Goal: Task Accomplishment & Management: Use online tool/utility

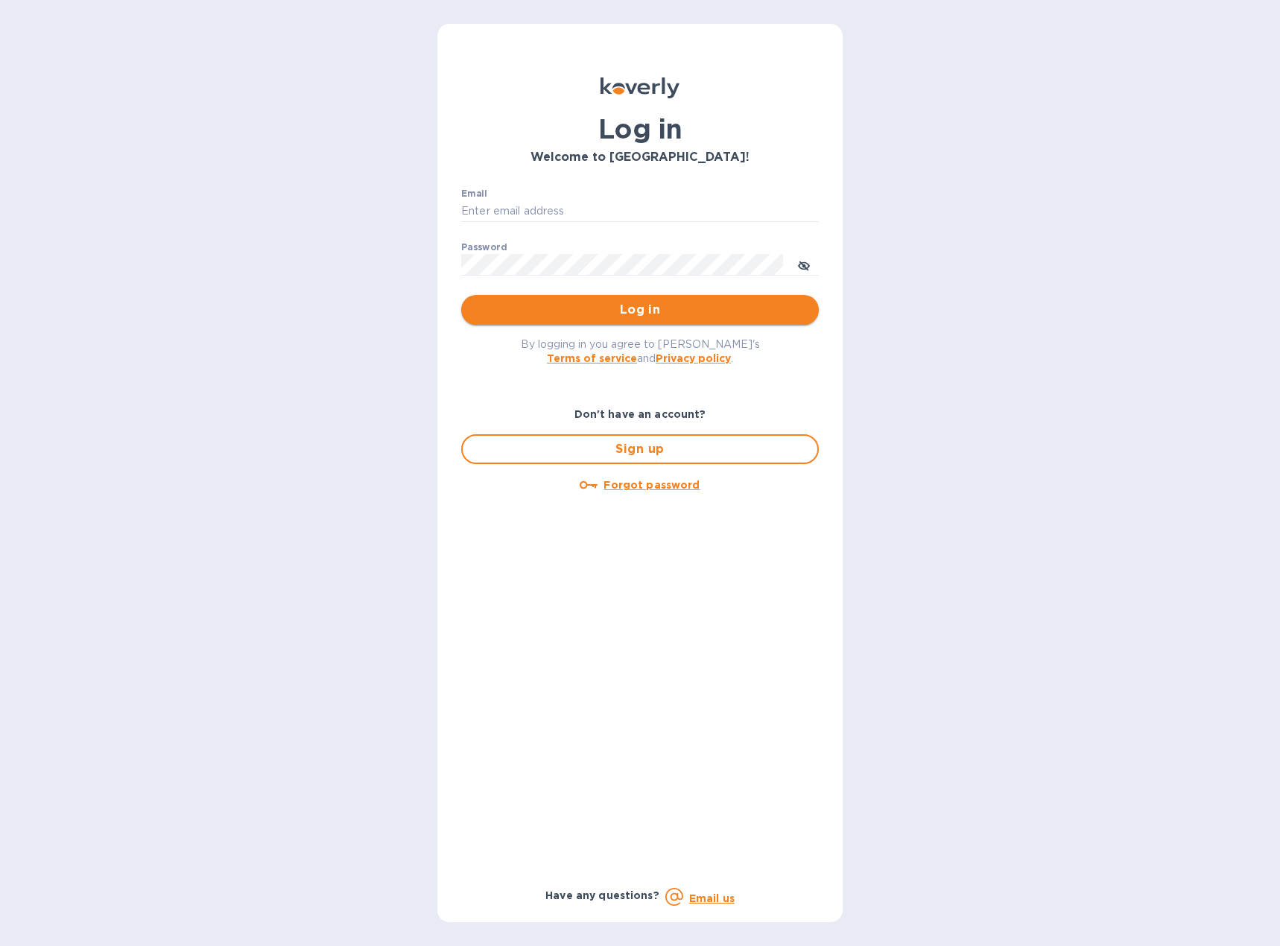
type input "accounting@muretti.com"
click at [629, 316] on span "Log in" at bounding box center [640, 310] width 334 height 18
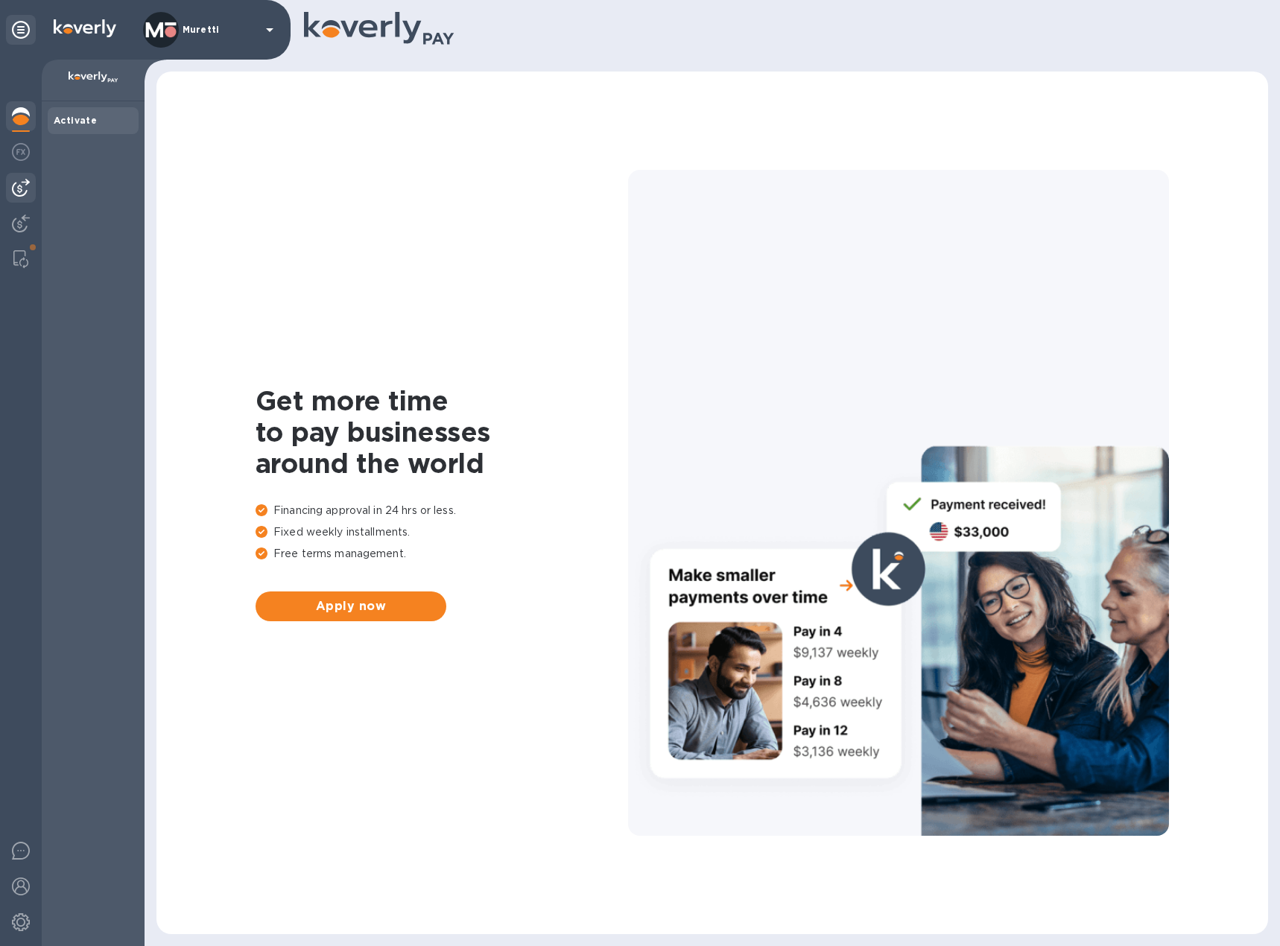
click at [16, 180] on img at bounding box center [21, 188] width 18 height 18
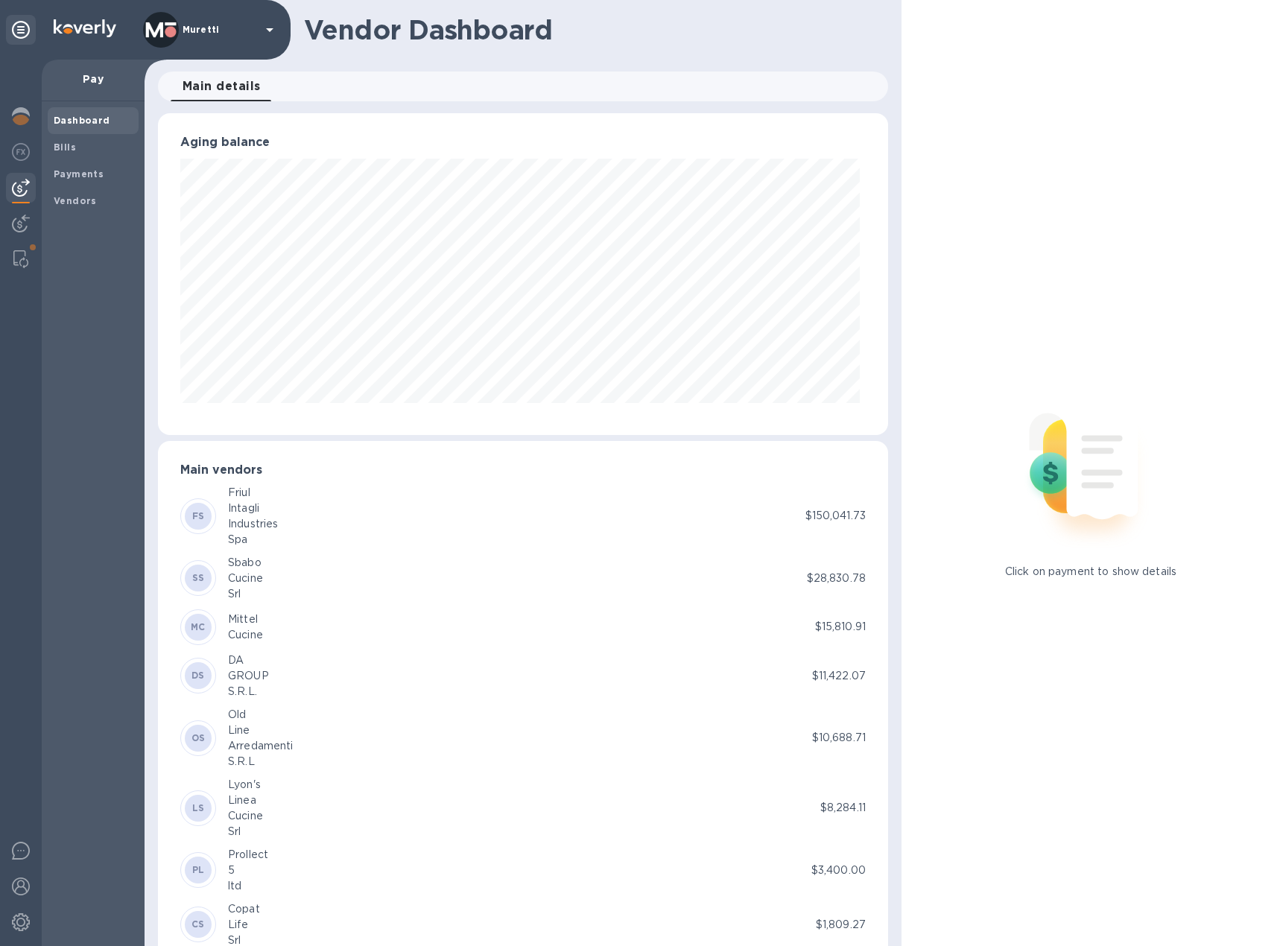
scroll to position [90, 0]
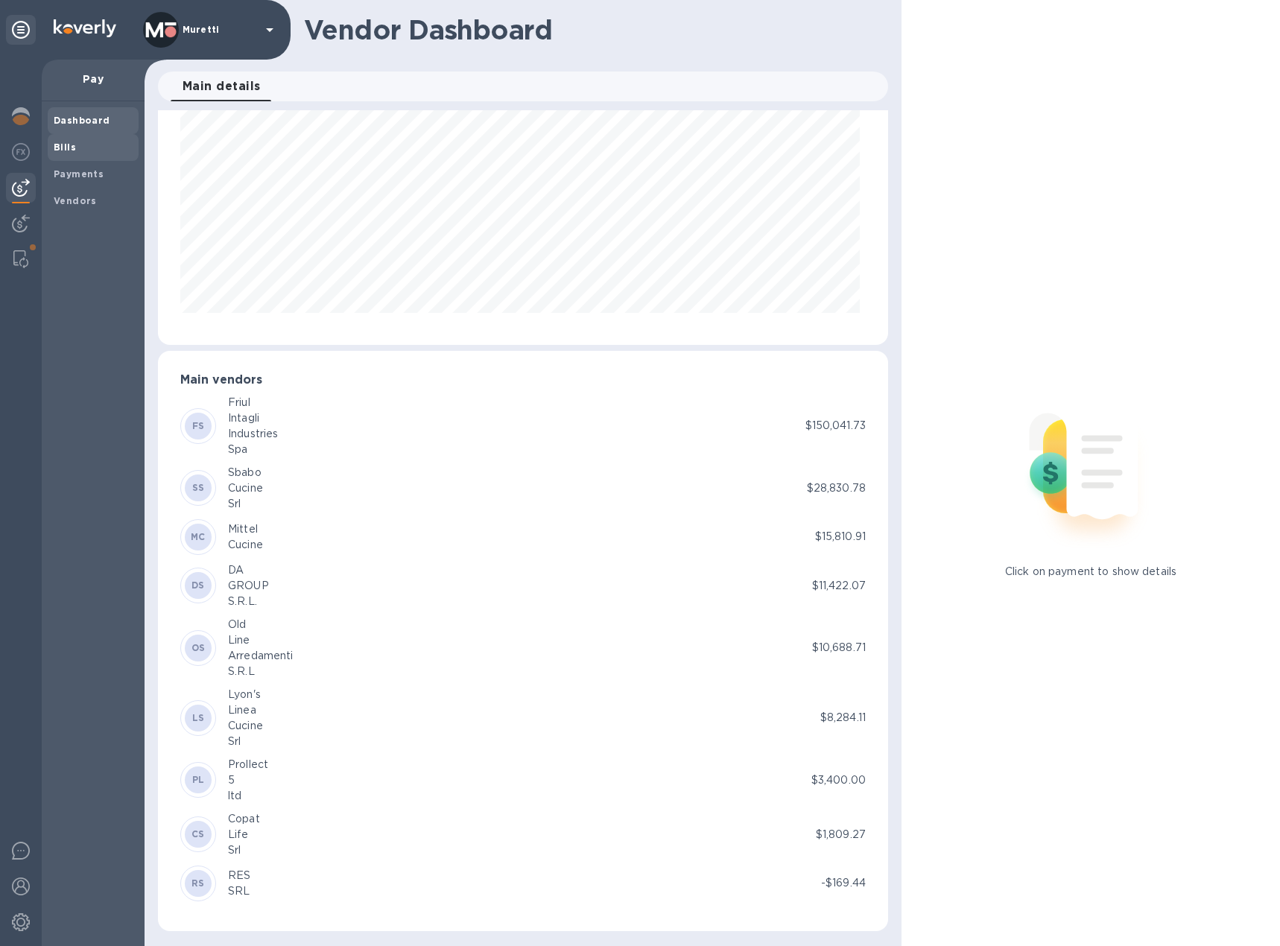
click at [103, 148] on span "Bills" at bounding box center [93, 147] width 79 height 15
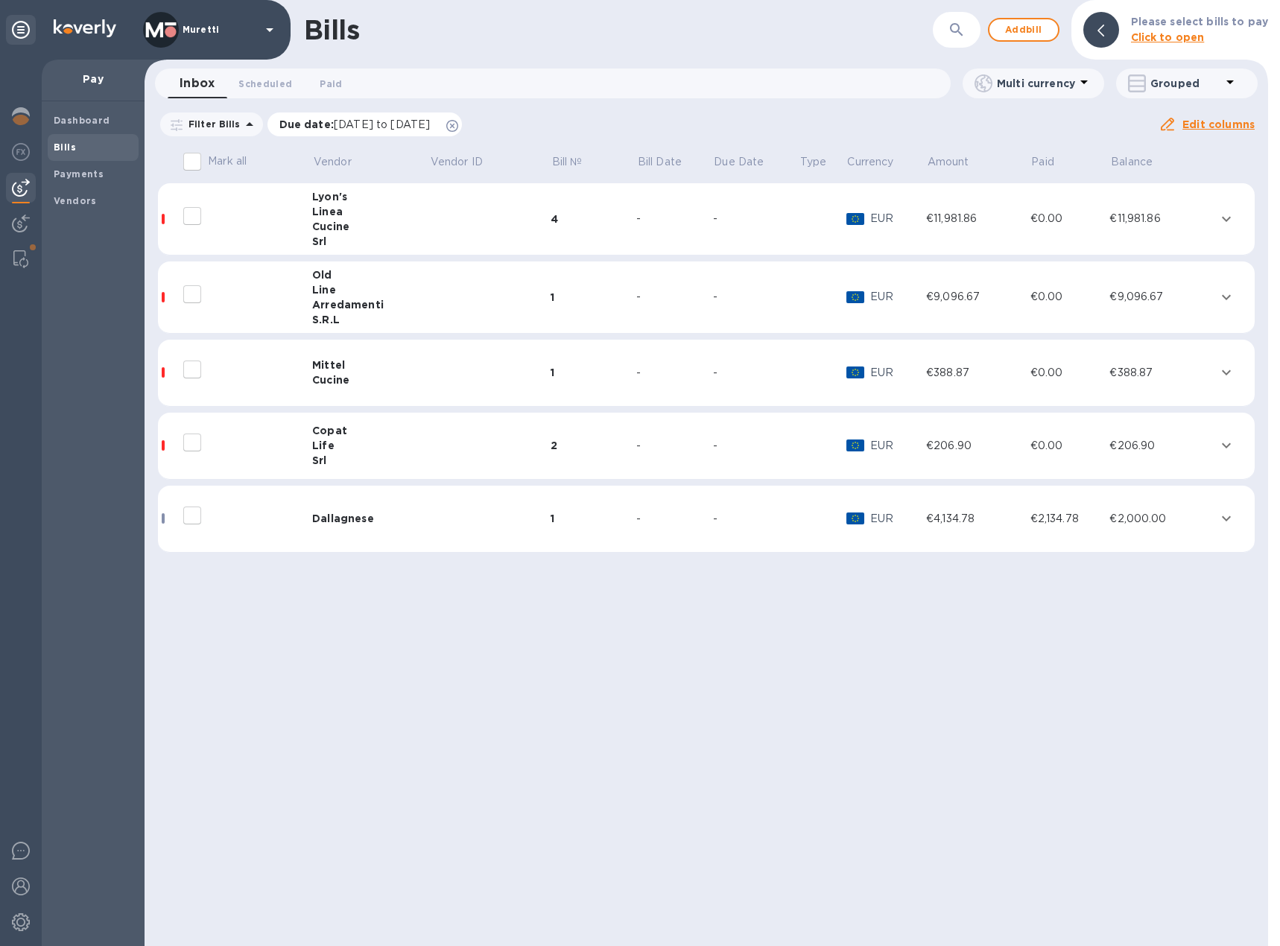
click at [458, 127] on icon at bounding box center [452, 126] width 12 height 12
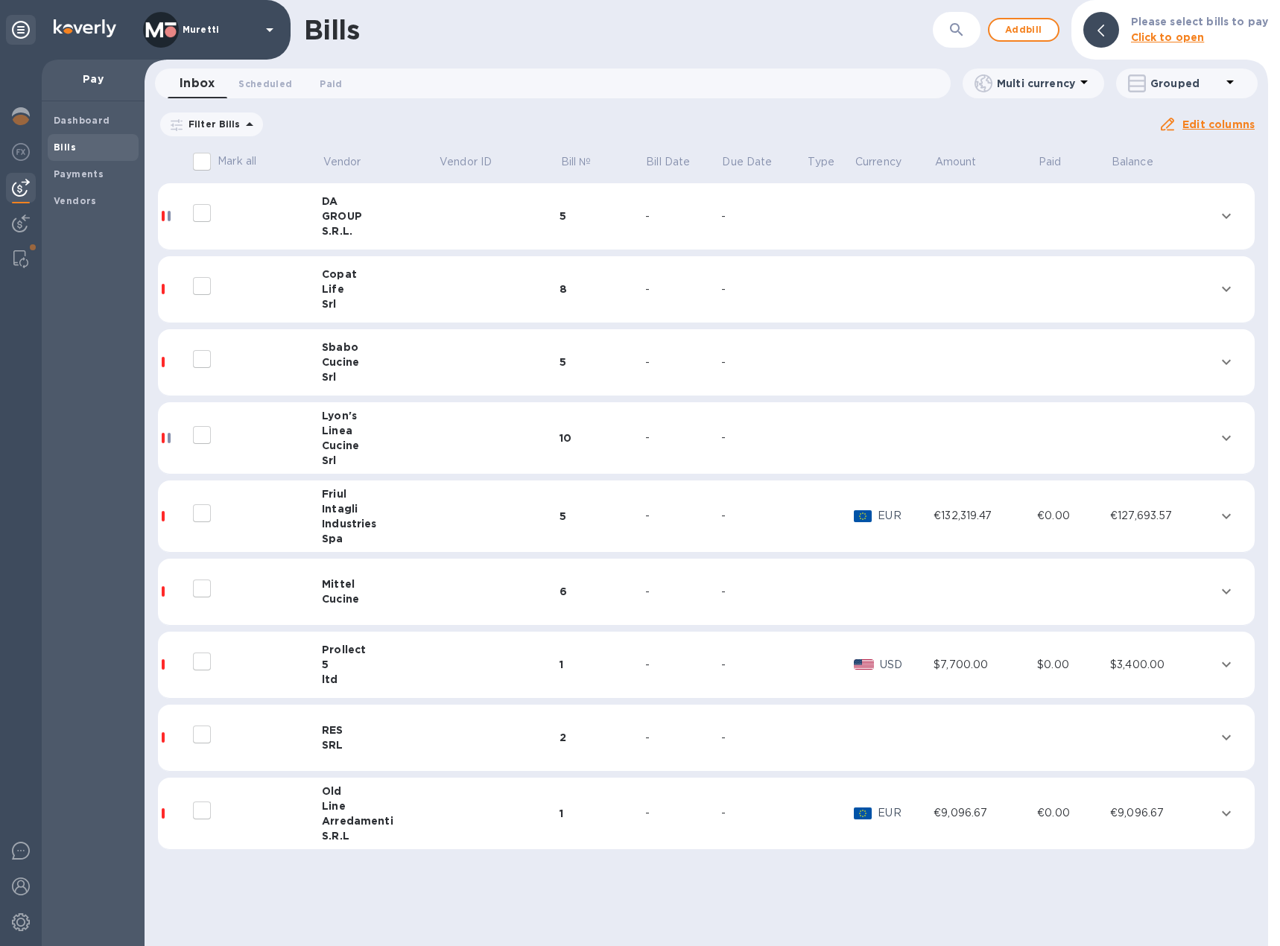
click at [361, 229] on div "S.R.L." at bounding box center [380, 230] width 116 height 15
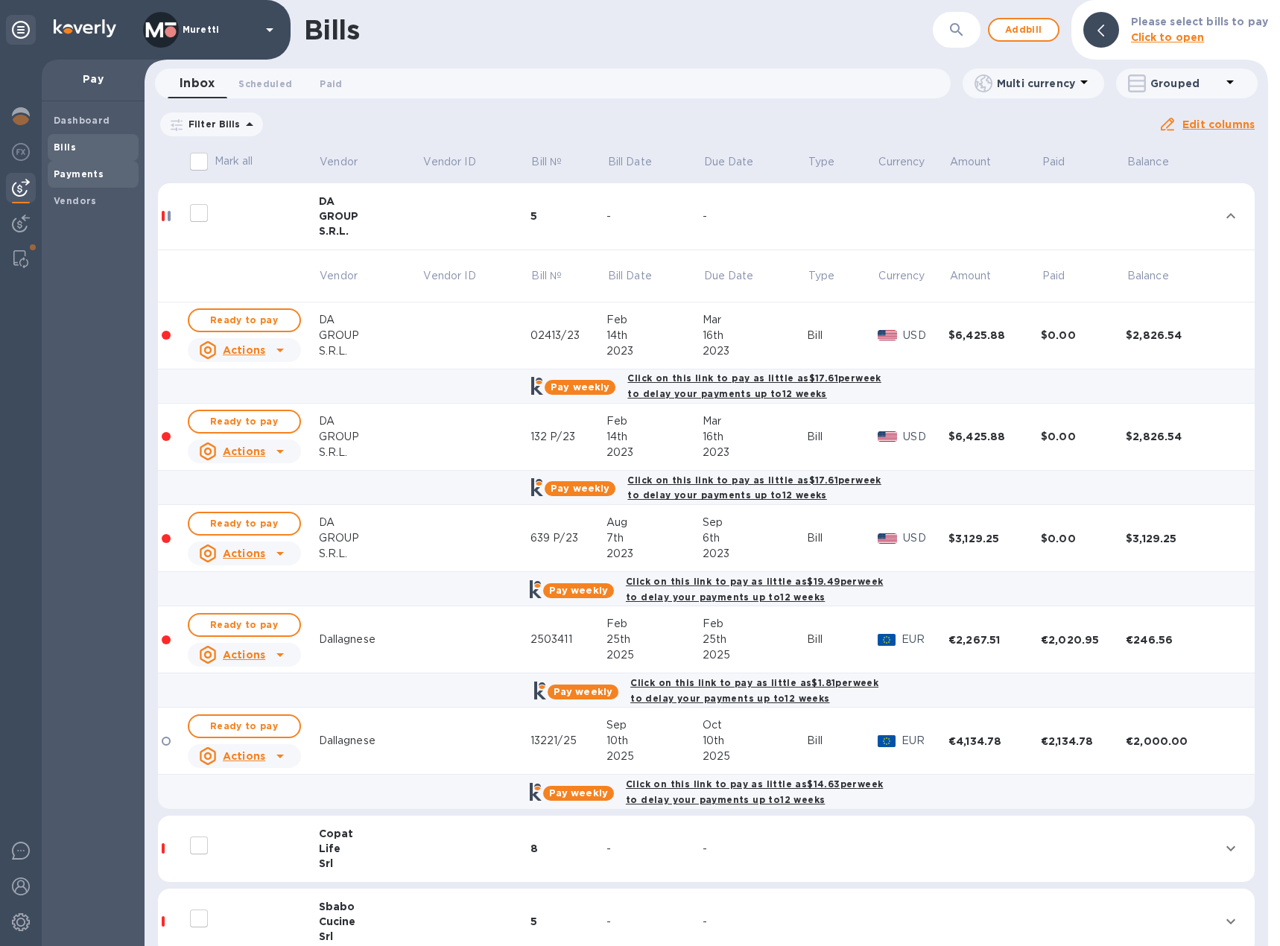
click at [98, 172] on b "Payments" at bounding box center [79, 173] width 50 height 11
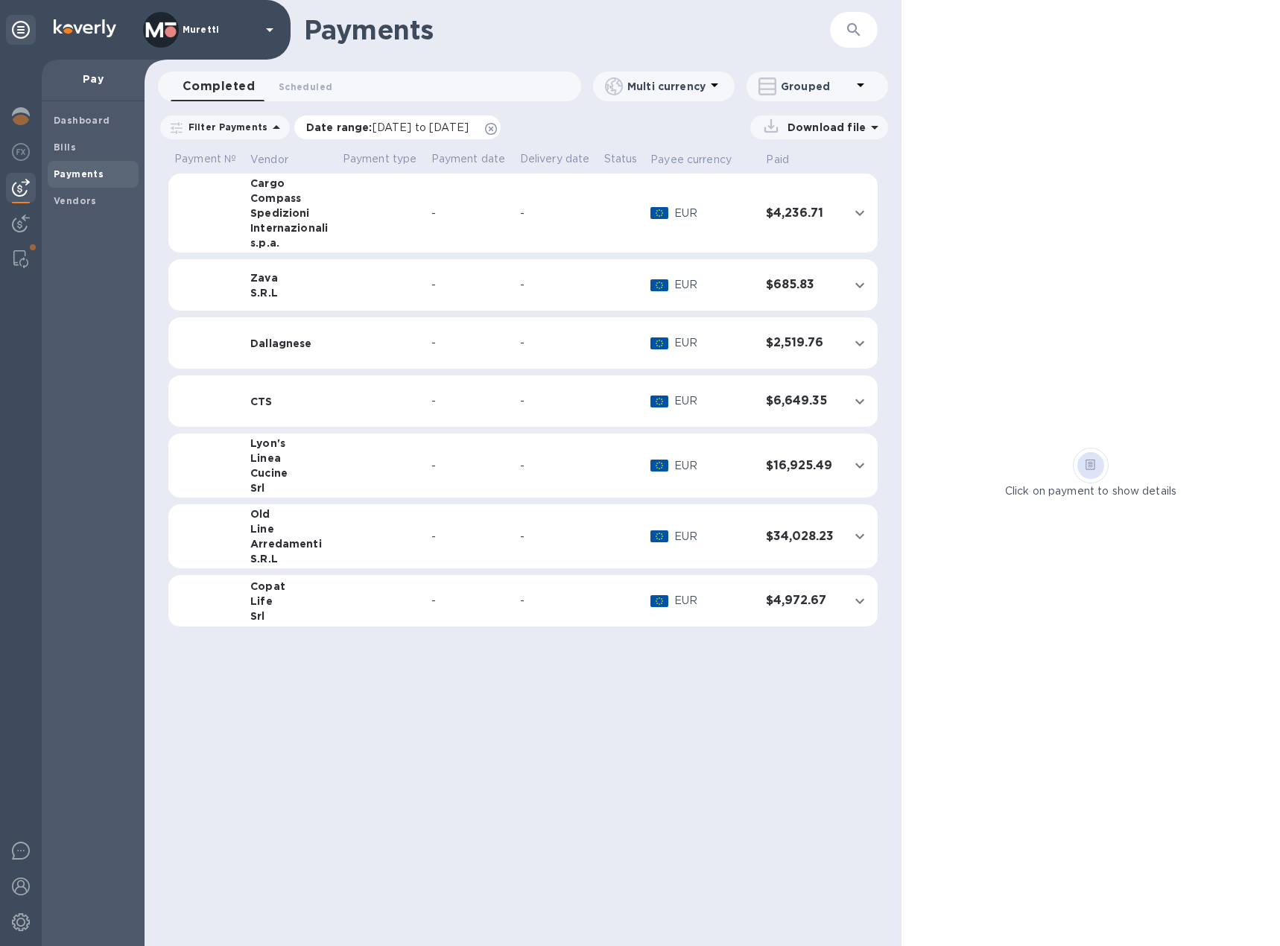
click at [497, 130] on icon at bounding box center [491, 129] width 12 height 12
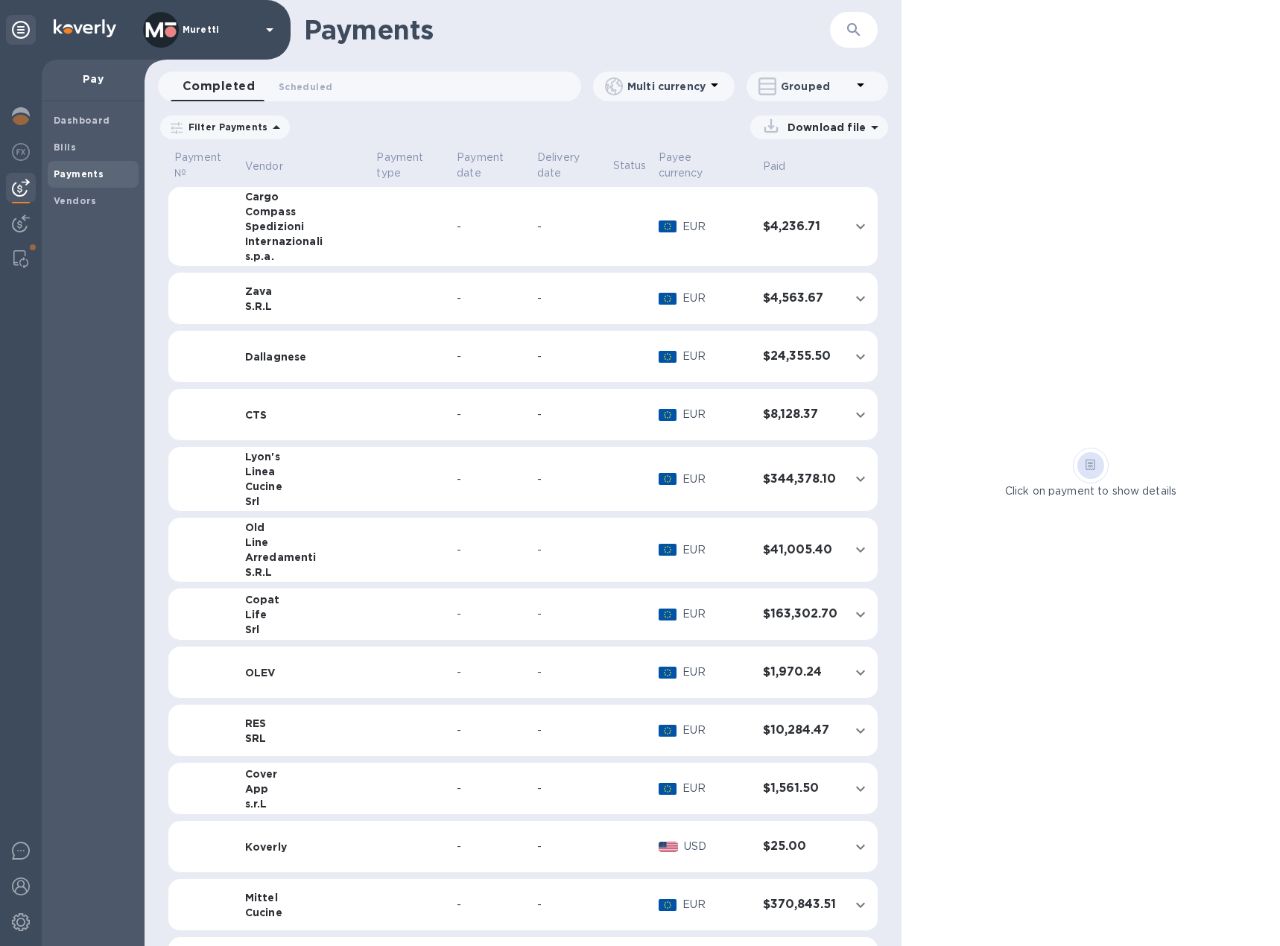
click at [323, 344] on td "Dallagnese" at bounding box center [305, 357] width 132 height 52
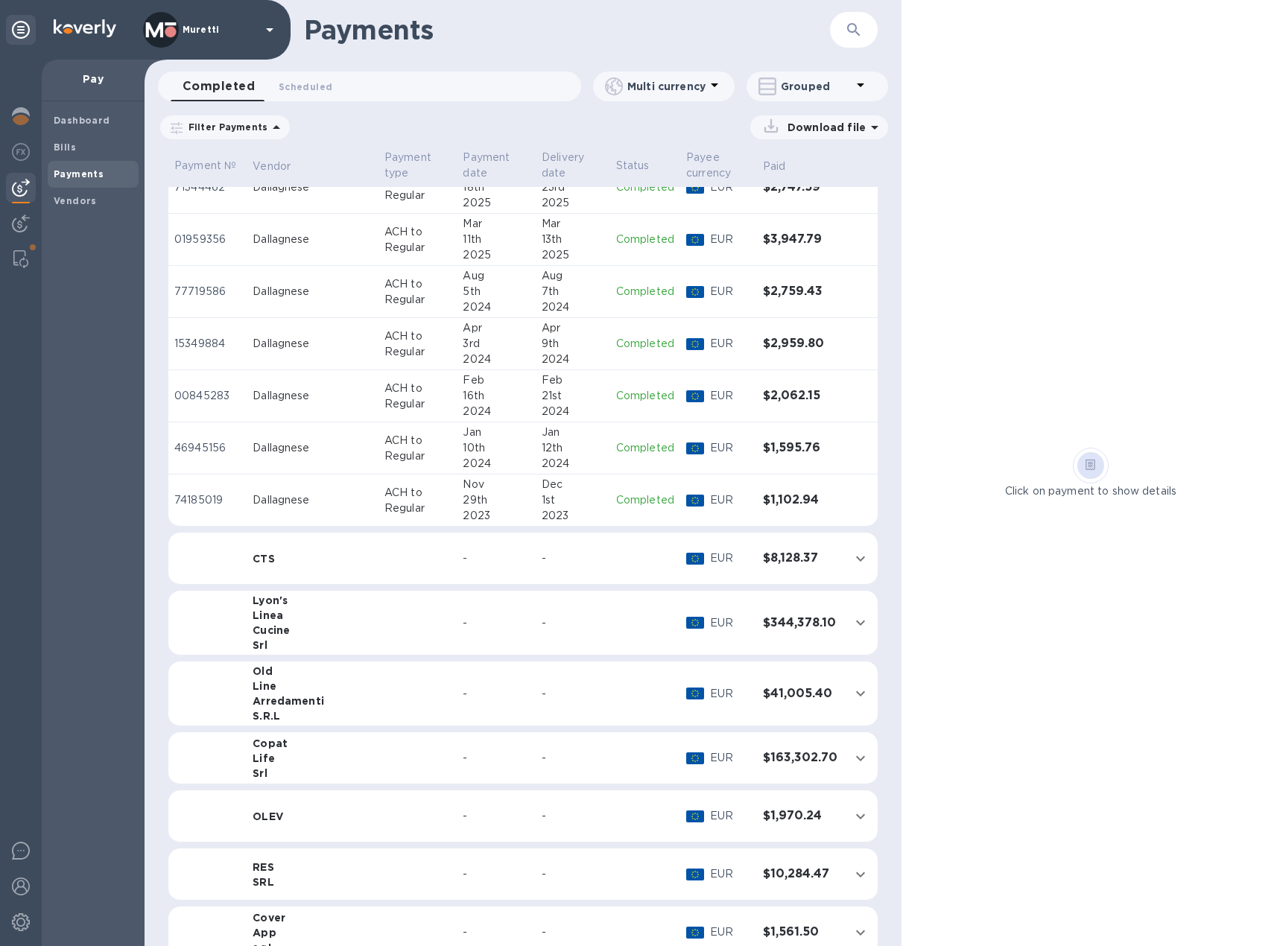
scroll to position [132, 0]
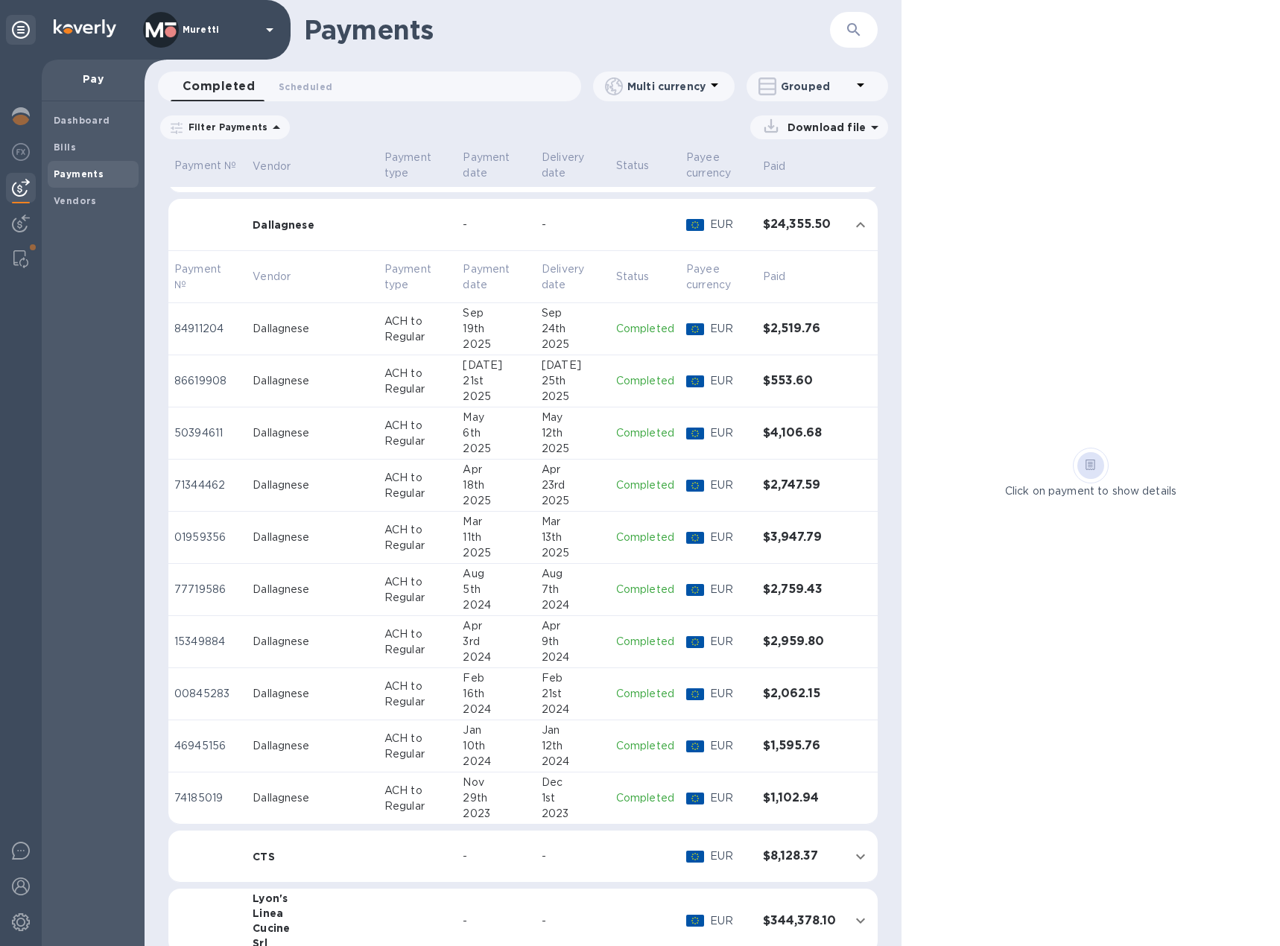
click at [408, 434] on p "ACH to Regular" at bounding box center [417, 433] width 67 height 31
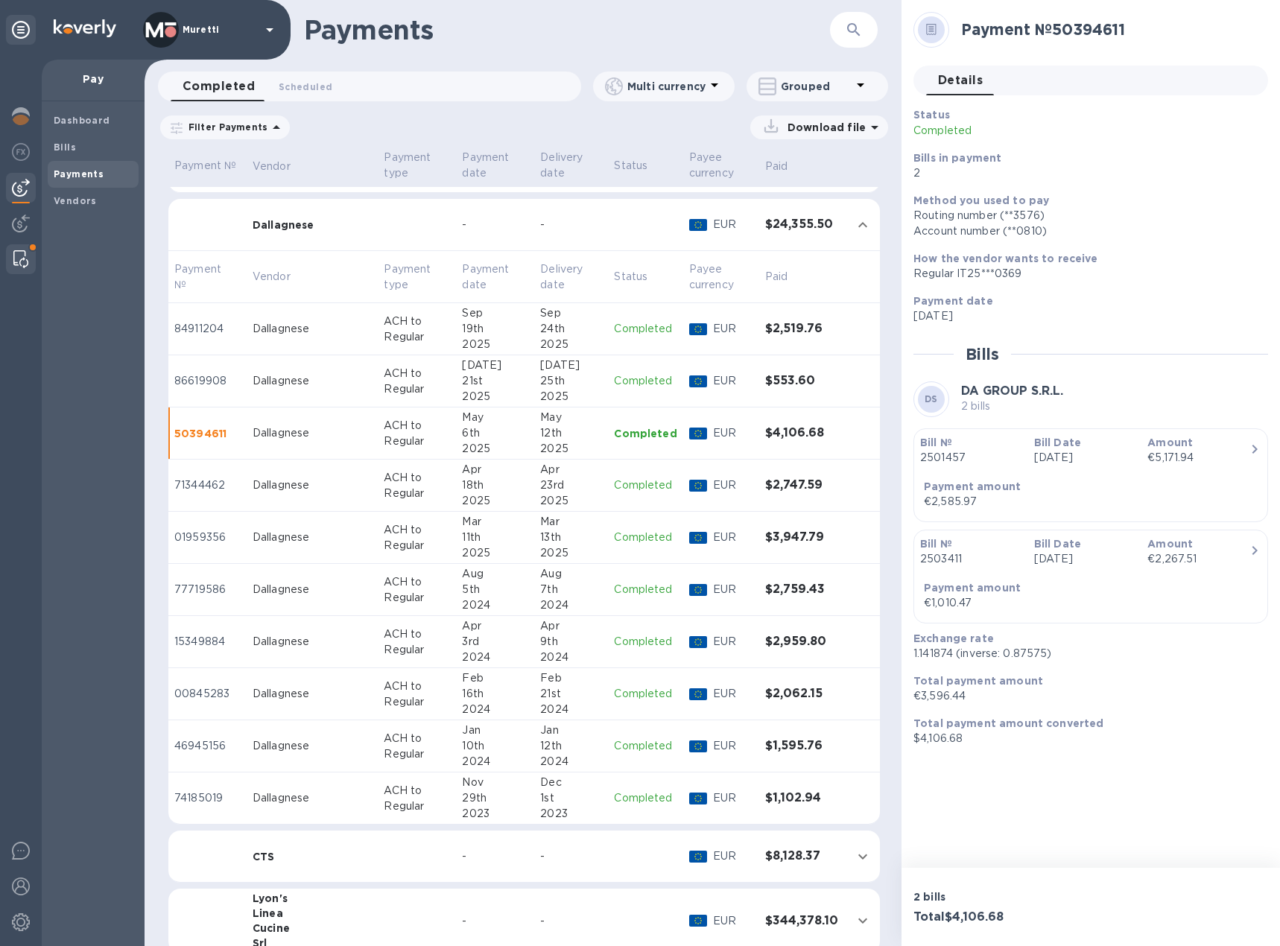
click at [16, 253] on img at bounding box center [20, 259] width 15 height 18
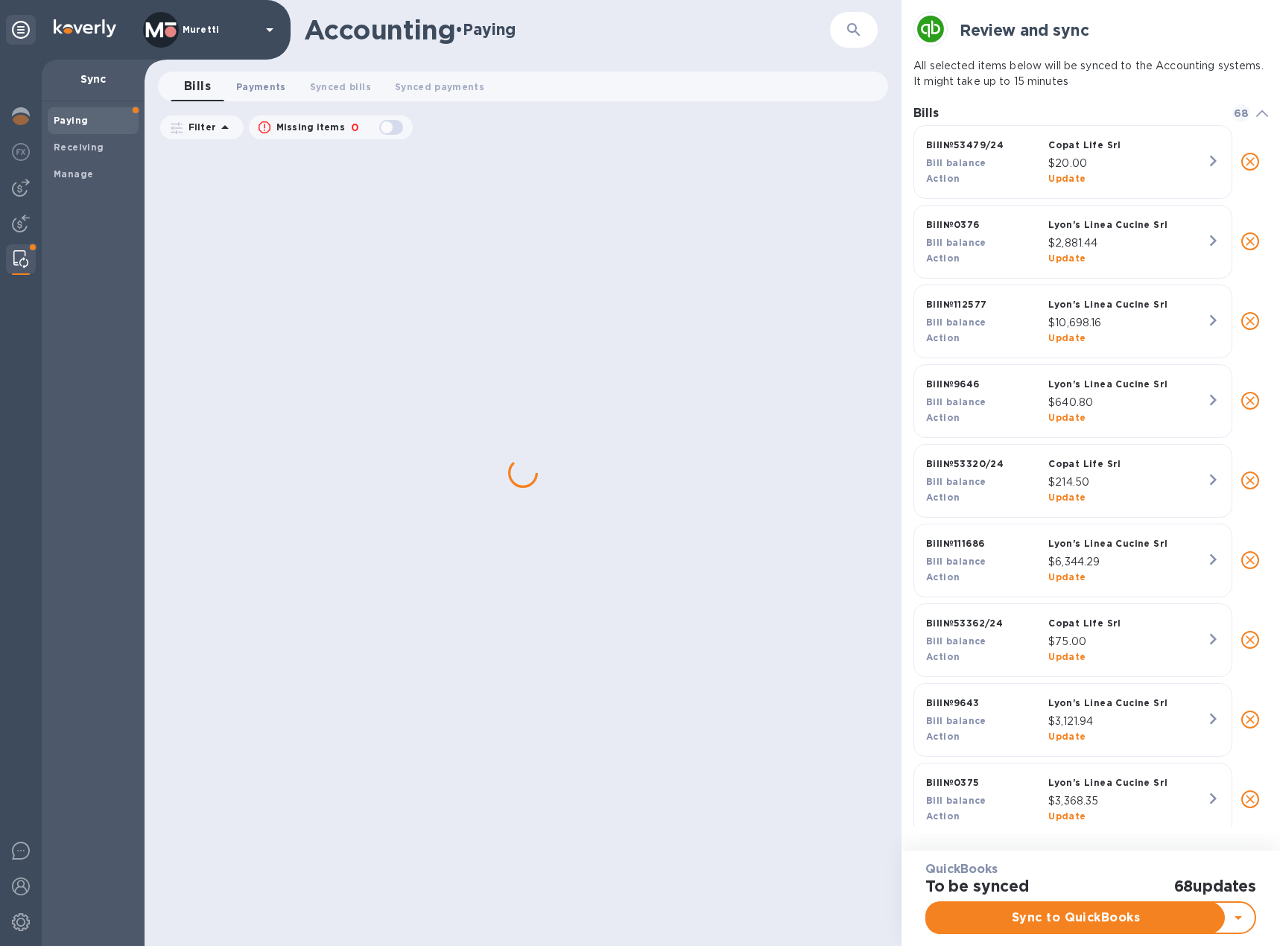
scroll to position [697, 355]
click at [270, 85] on span "Payments 0" at bounding box center [261, 87] width 50 height 16
click at [72, 180] on span "Manage" at bounding box center [73, 174] width 39 height 15
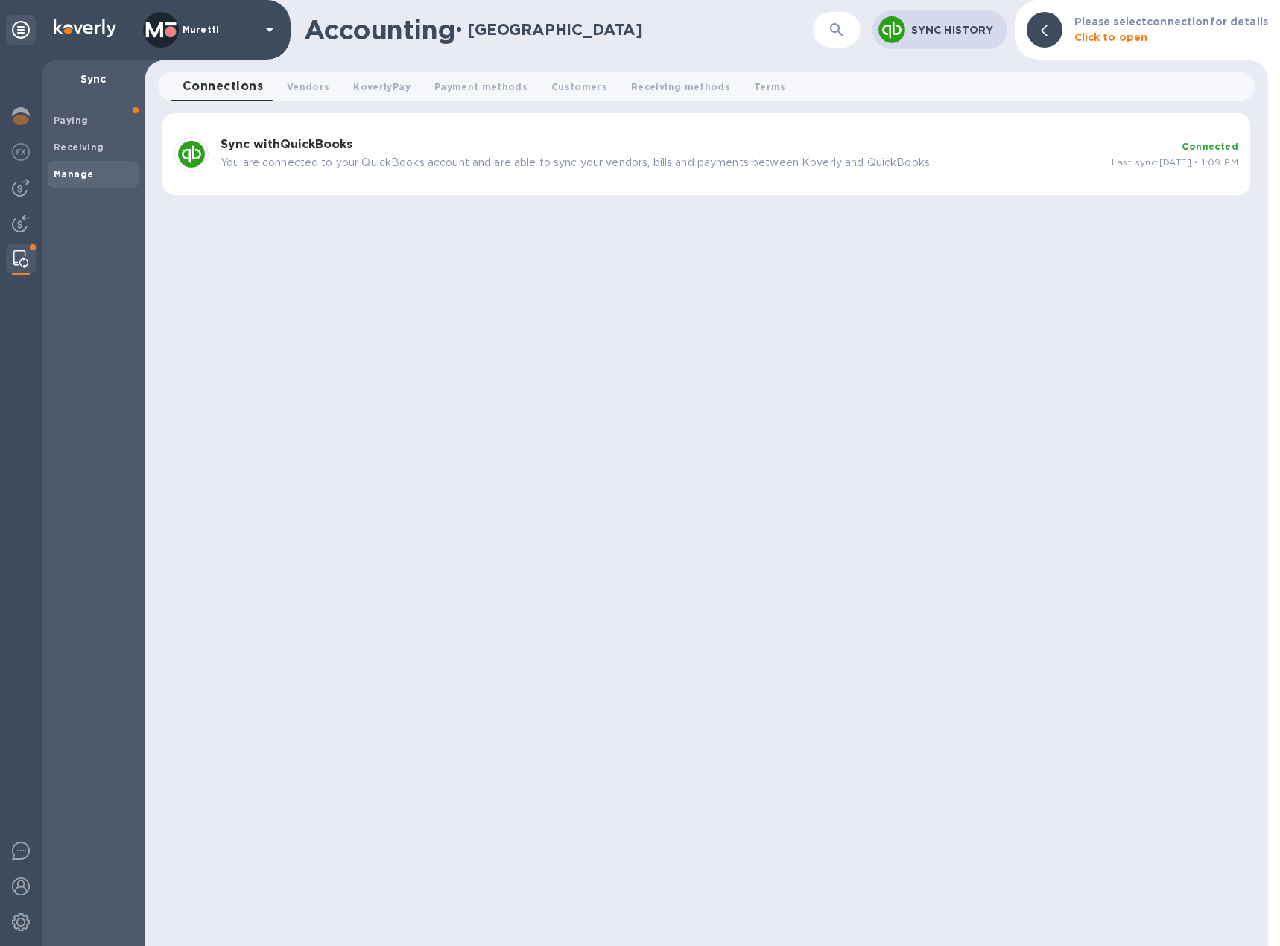
click at [72, 176] on b "Manage" at bounding box center [73, 173] width 39 height 11
click at [221, 139] on b "Sync with QuickBooks" at bounding box center [287, 144] width 132 height 14
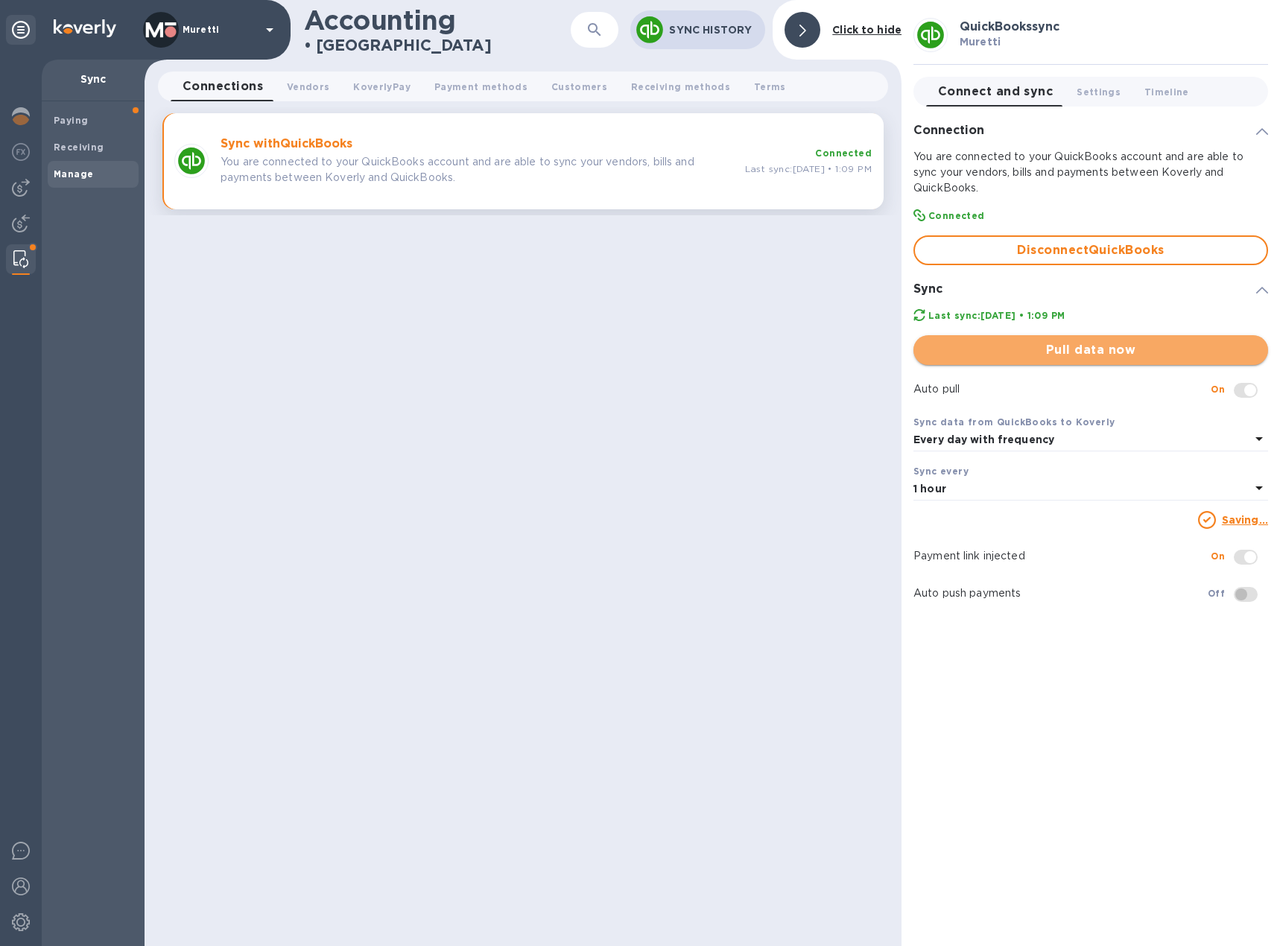
click at [1071, 349] on span "Pull data now" at bounding box center [1090, 350] width 331 height 18
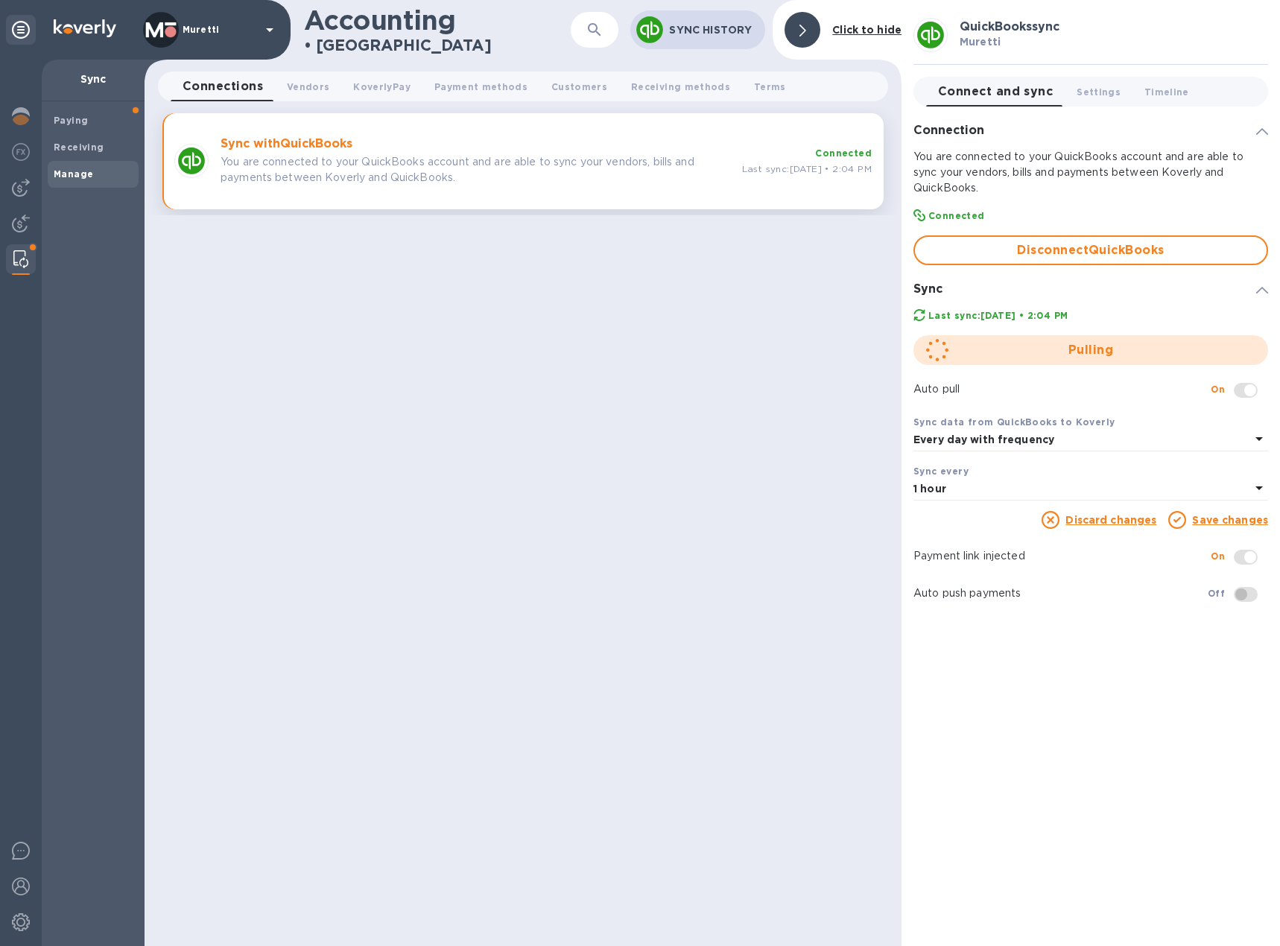
click at [868, 346] on div "Accounting • Manage ​ Sync History Click to hide Connections 0 Vendors 0 Koverl…" at bounding box center [523, 473] width 757 height 946
click at [19, 185] on img at bounding box center [21, 188] width 18 height 18
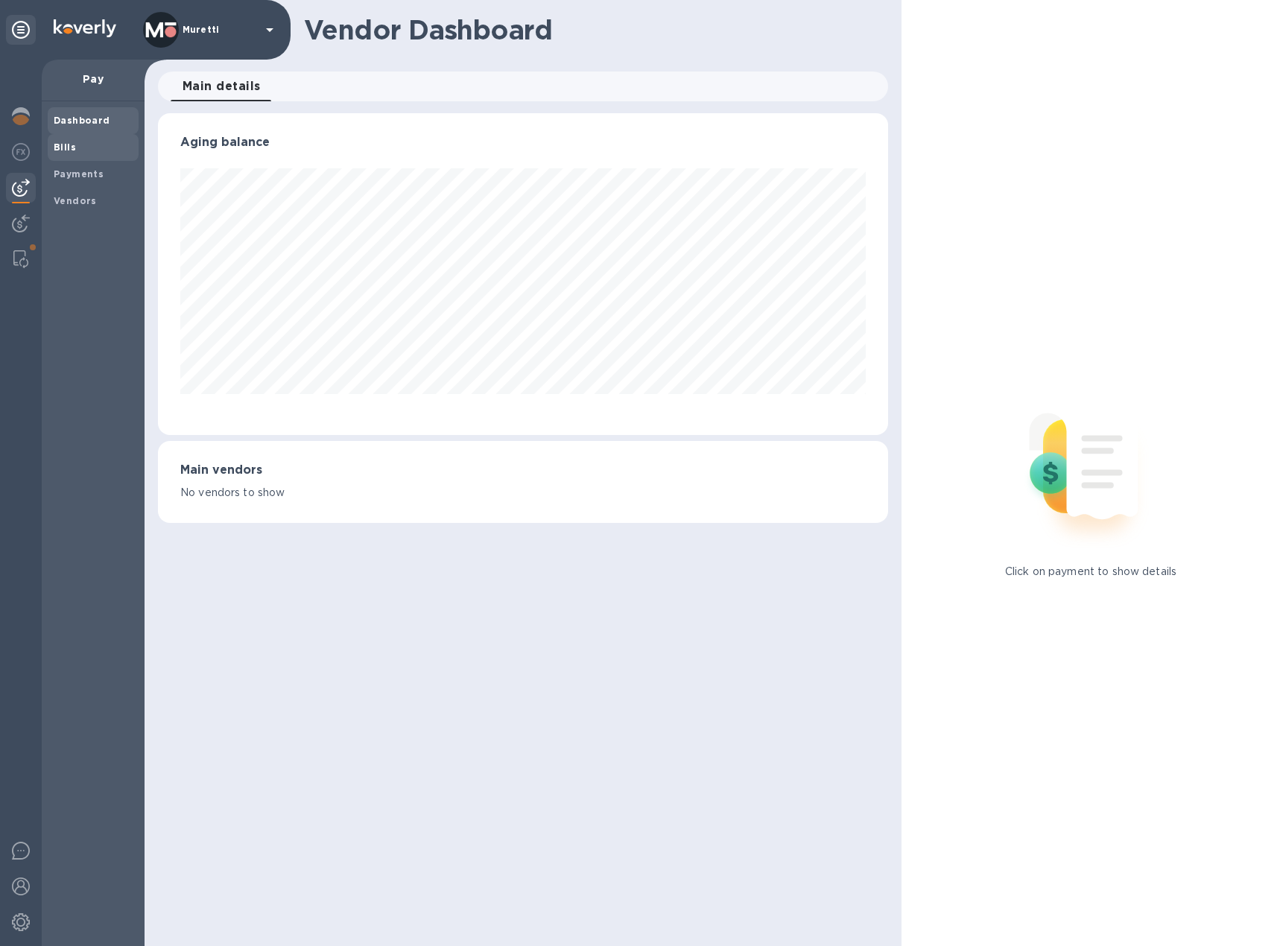
scroll to position [322, 724]
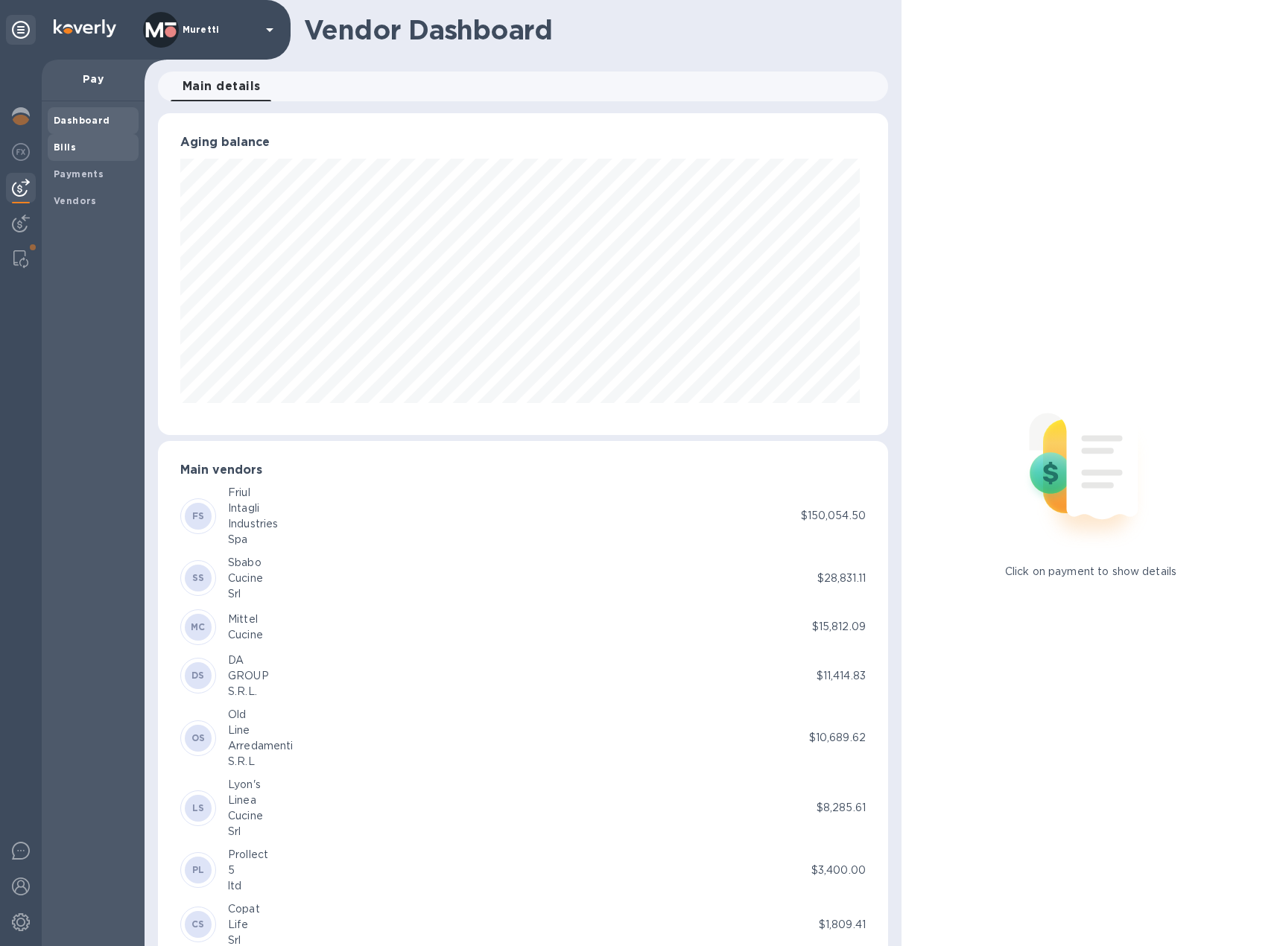
click at [77, 148] on span "Bills" at bounding box center [93, 147] width 79 height 15
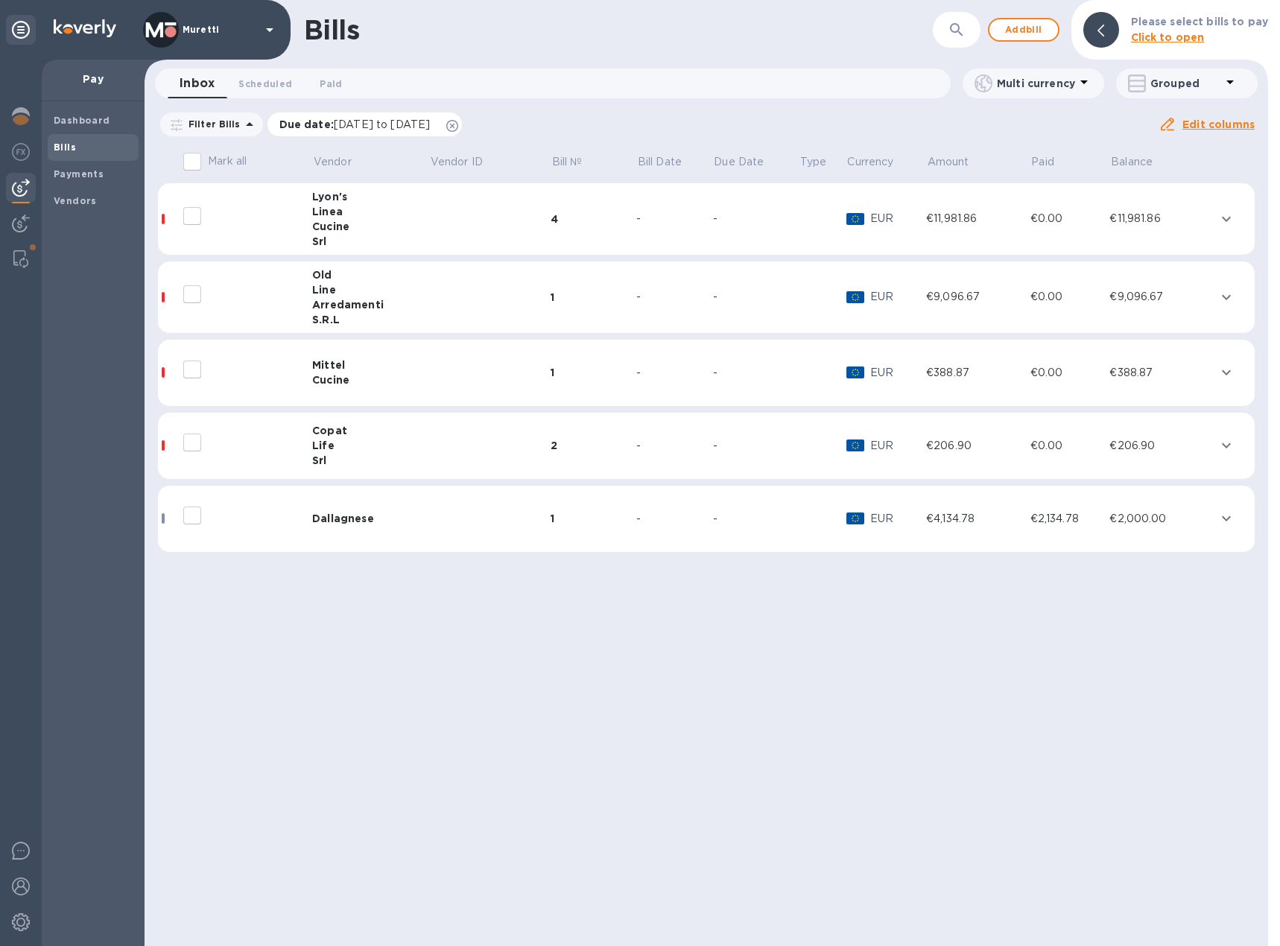
click at [458, 127] on icon at bounding box center [452, 126] width 12 height 12
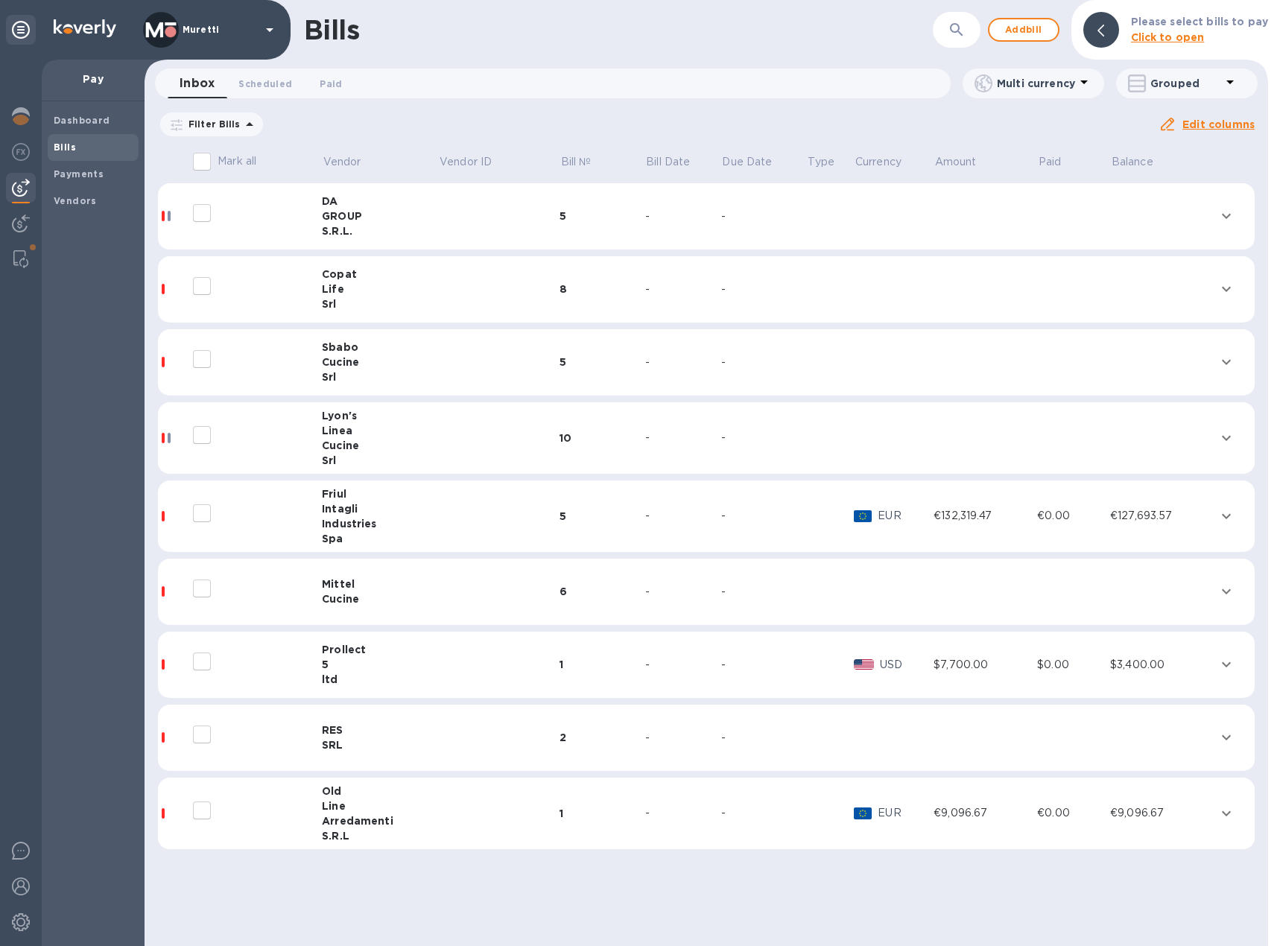
click at [358, 221] on div "GROUP" at bounding box center [380, 216] width 116 height 15
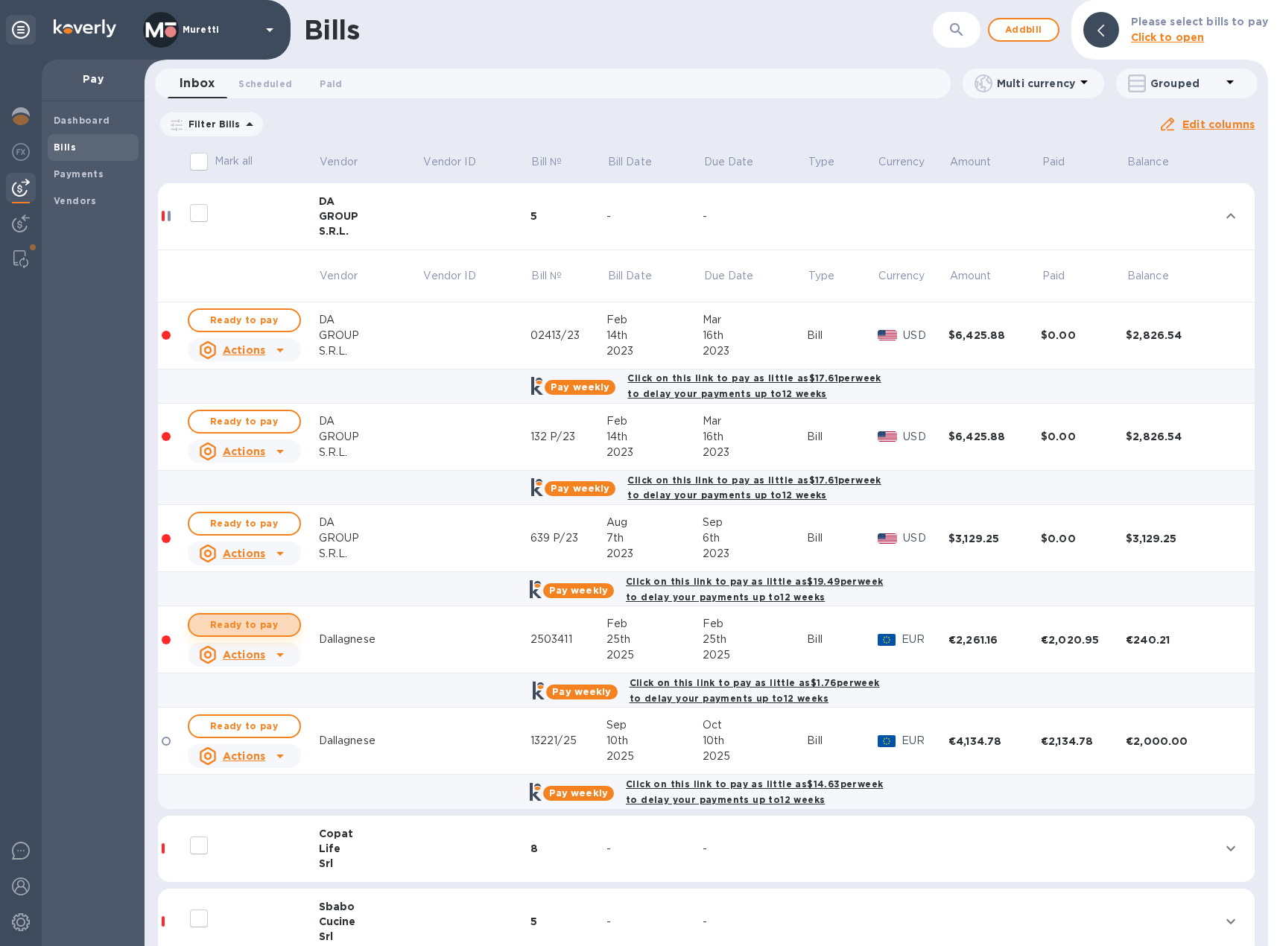
click at [272, 627] on span "Ready to pay" at bounding box center [244, 625] width 86 height 18
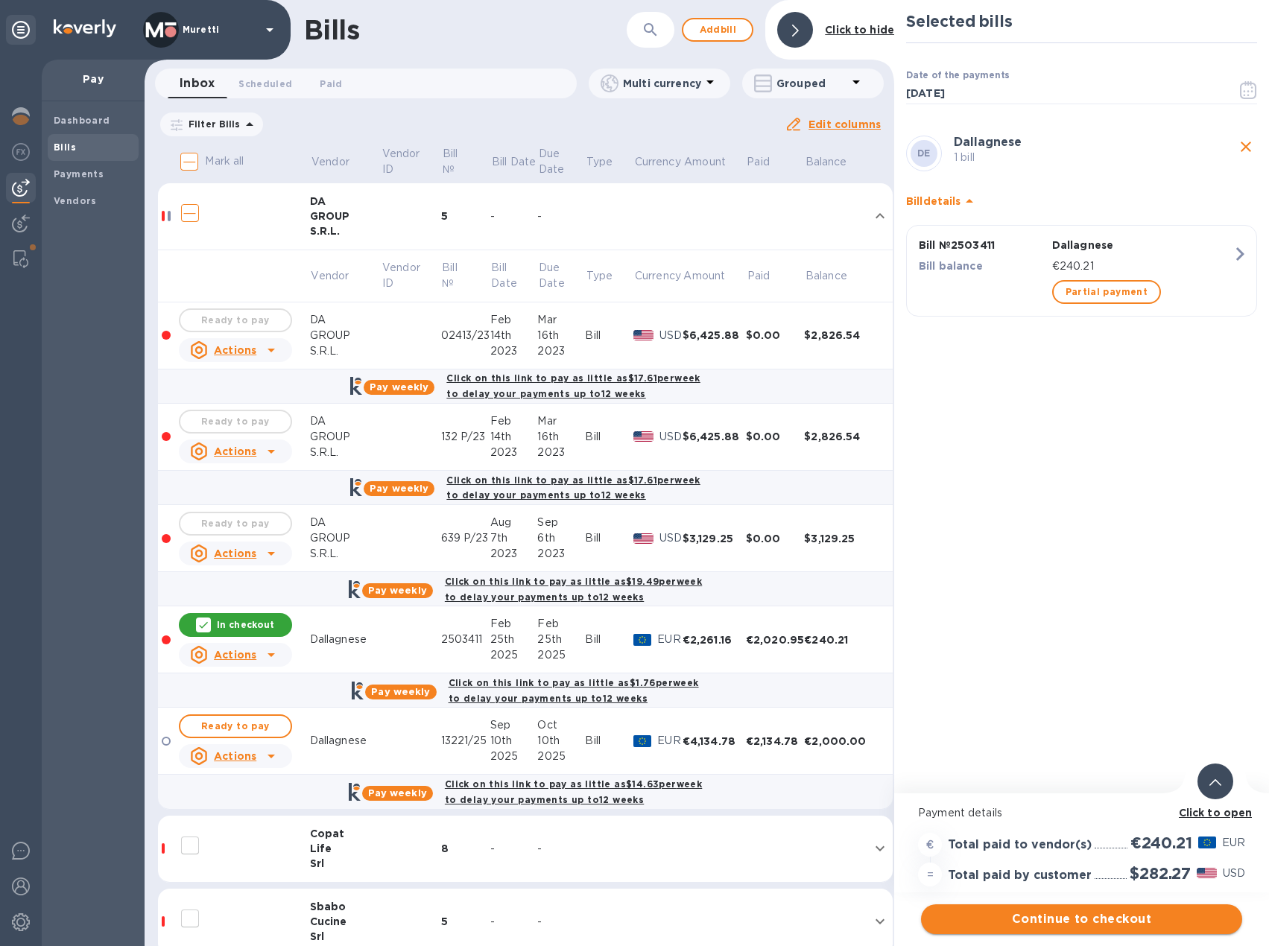
click at [1094, 916] on span "Continue to checkout" at bounding box center [1081, 919] width 297 height 18
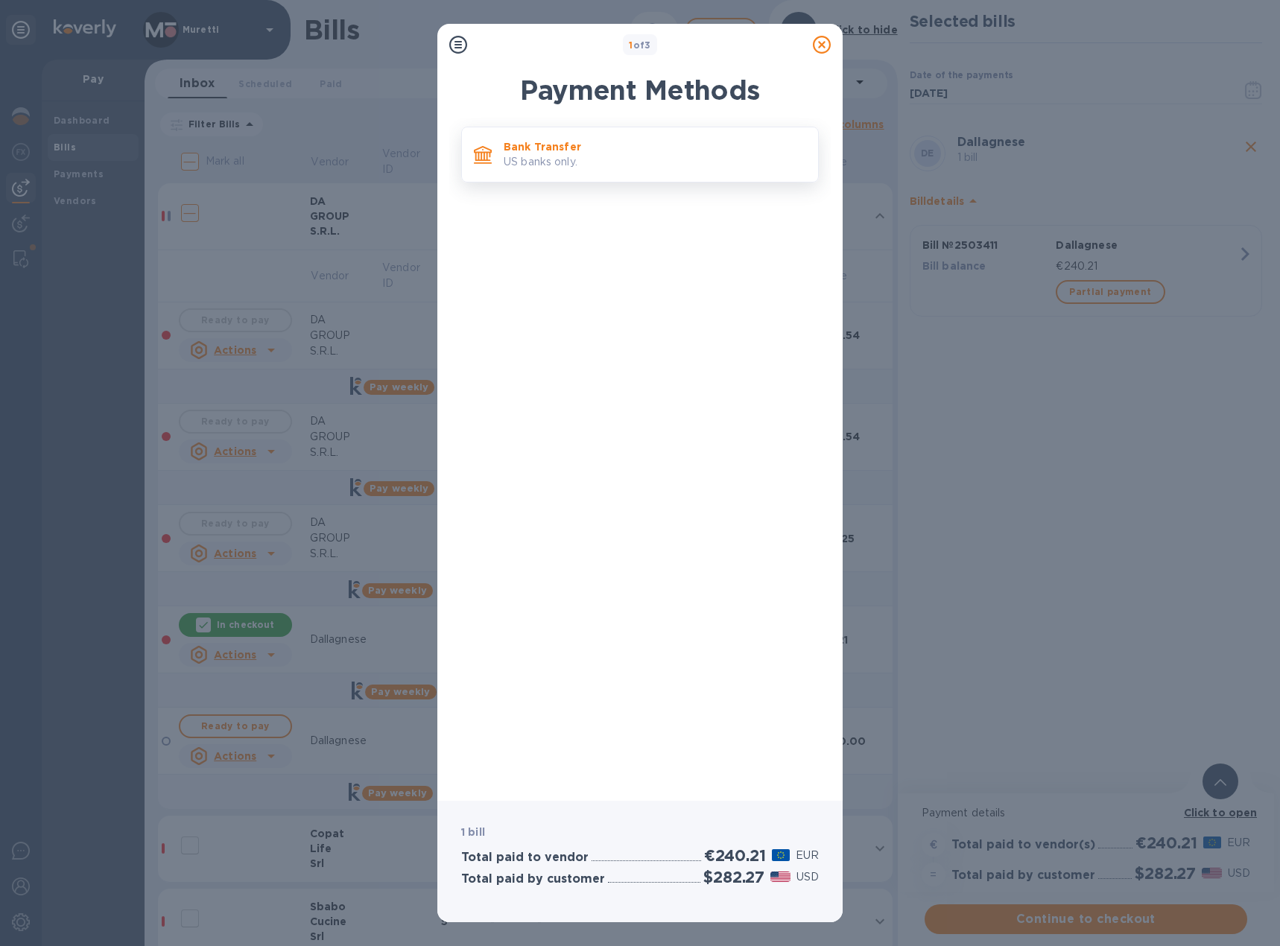
click at [575, 165] on p "US banks only." at bounding box center [655, 162] width 302 height 16
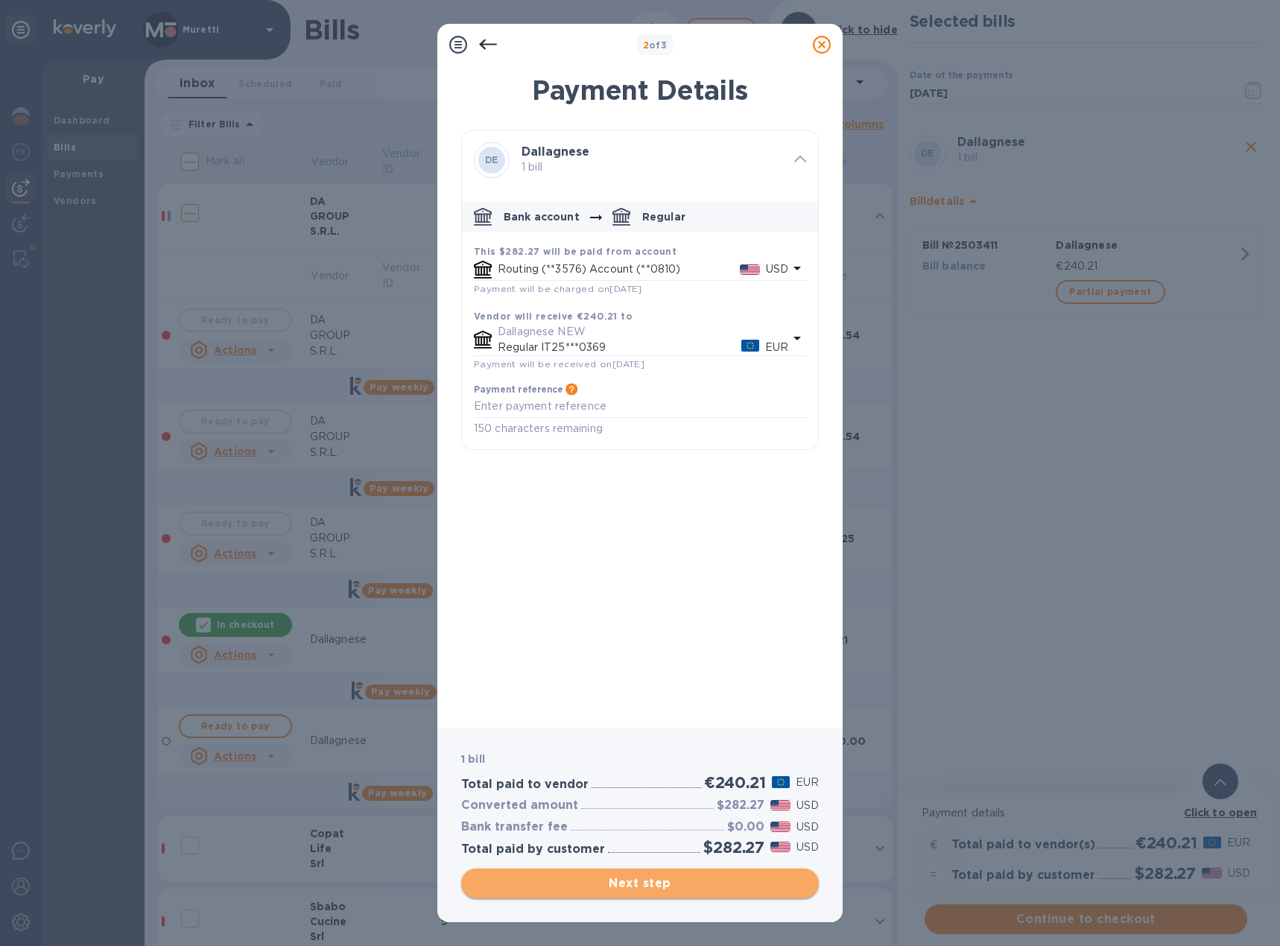
click at [659, 892] on span "Next step" at bounding box center [640, 884] width 334 height 18
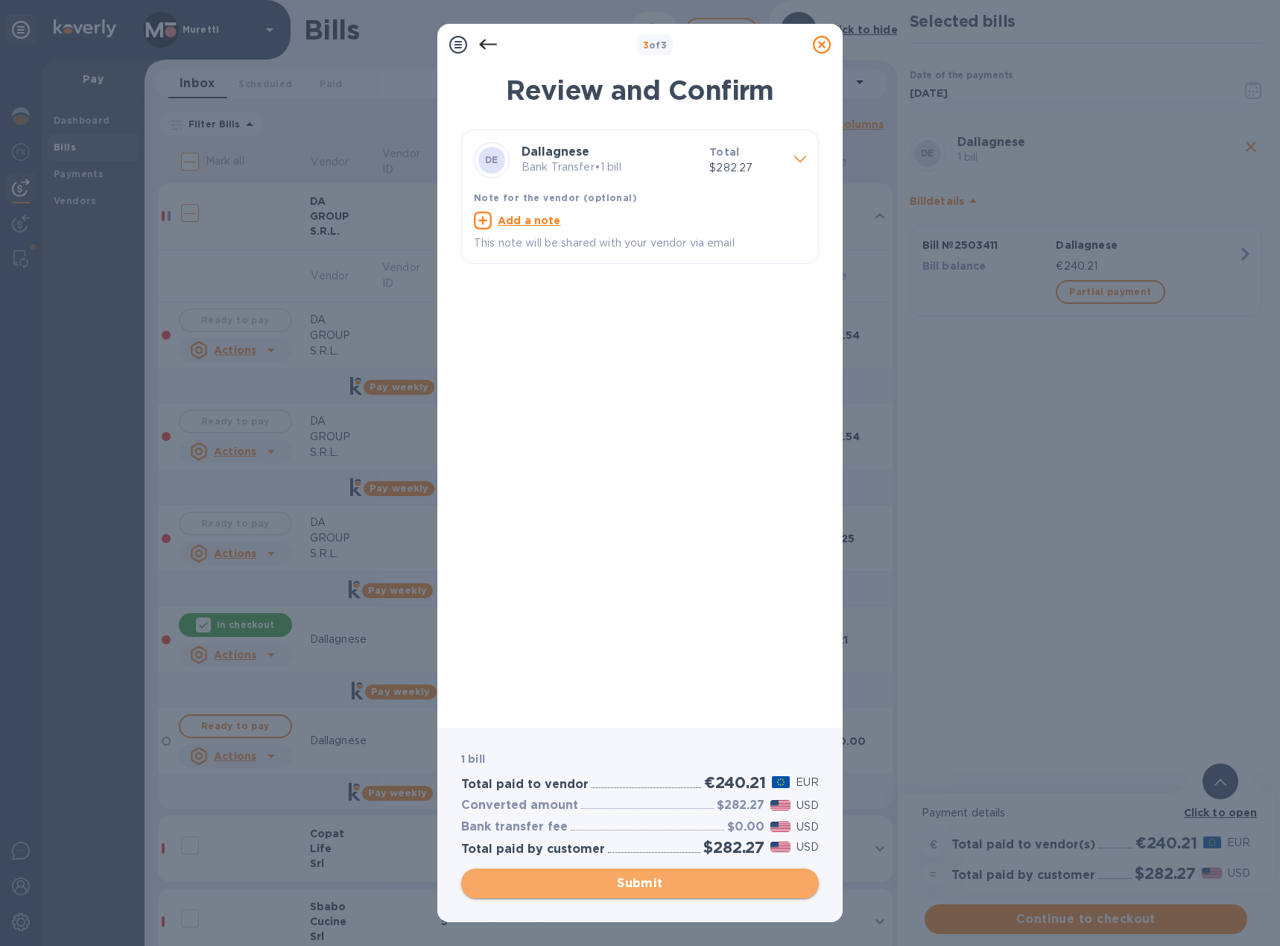
click at [635, 881] on span "Submit" at bounding box center [640, 884] width 334 height 18
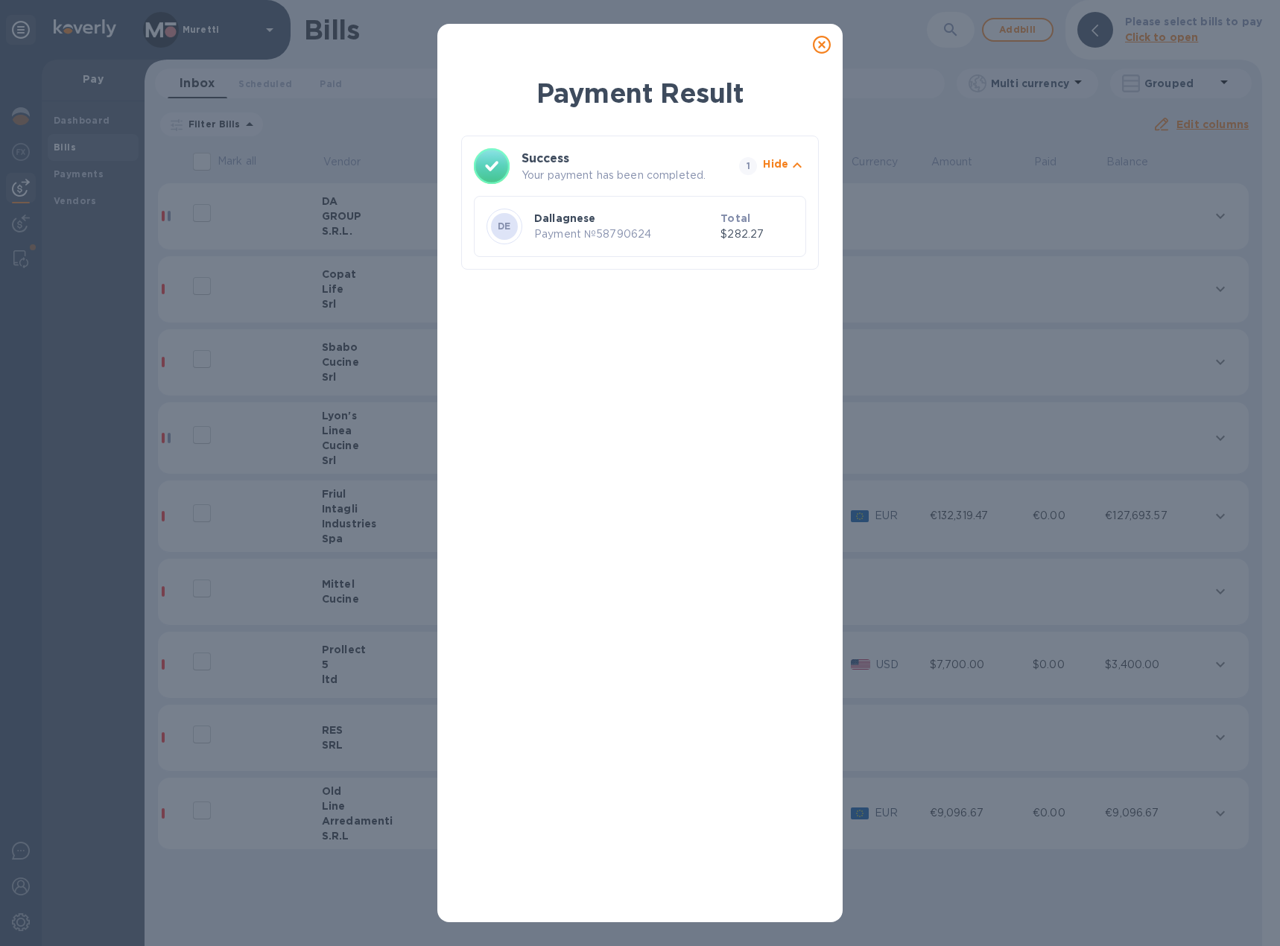
click at [820, 45] on icon at bounding box center [822, 45] width 18 height 18
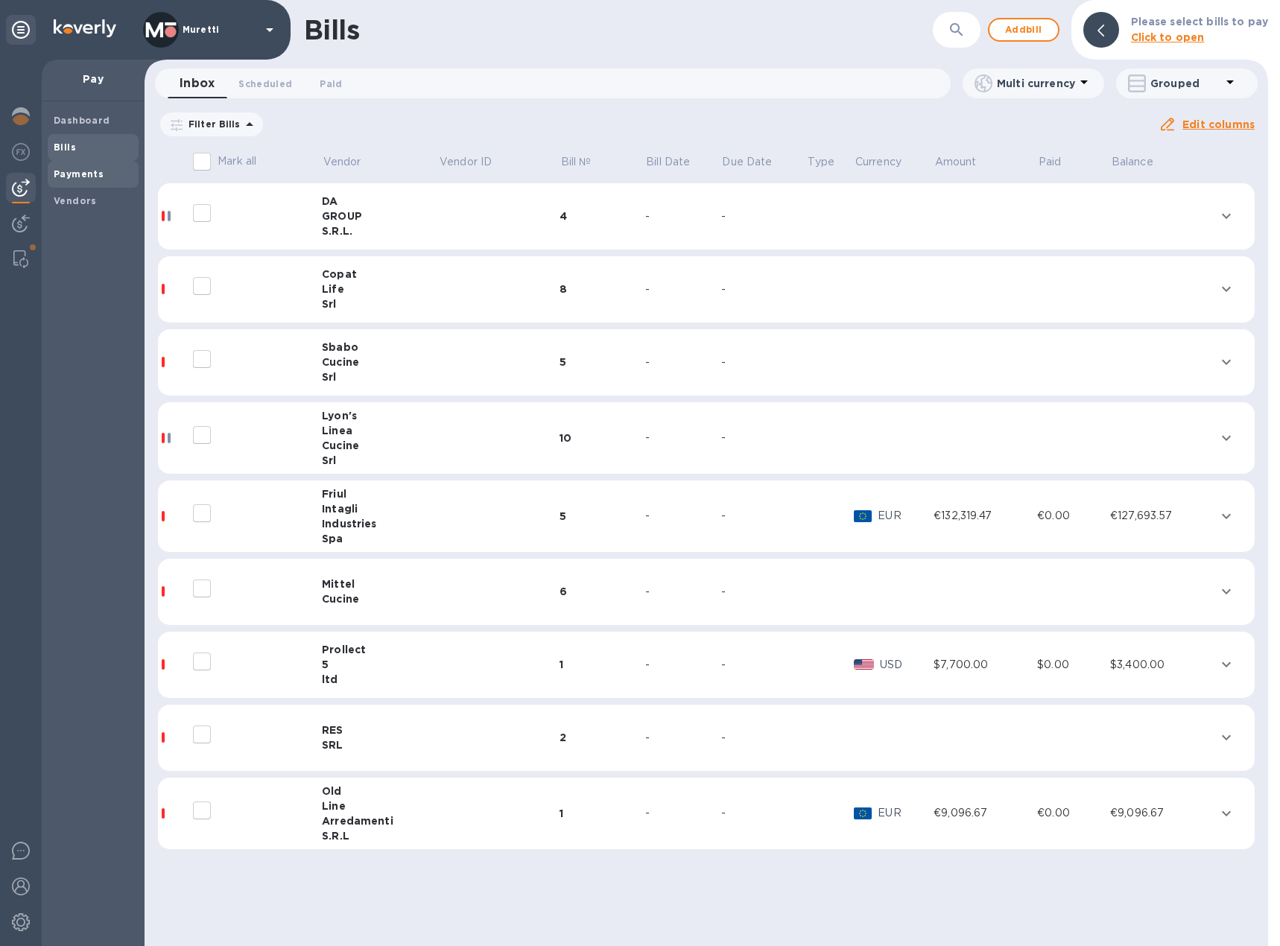
click at [89, 168] on b "Payments" at bounding box center [79, 173] width 50 height 11
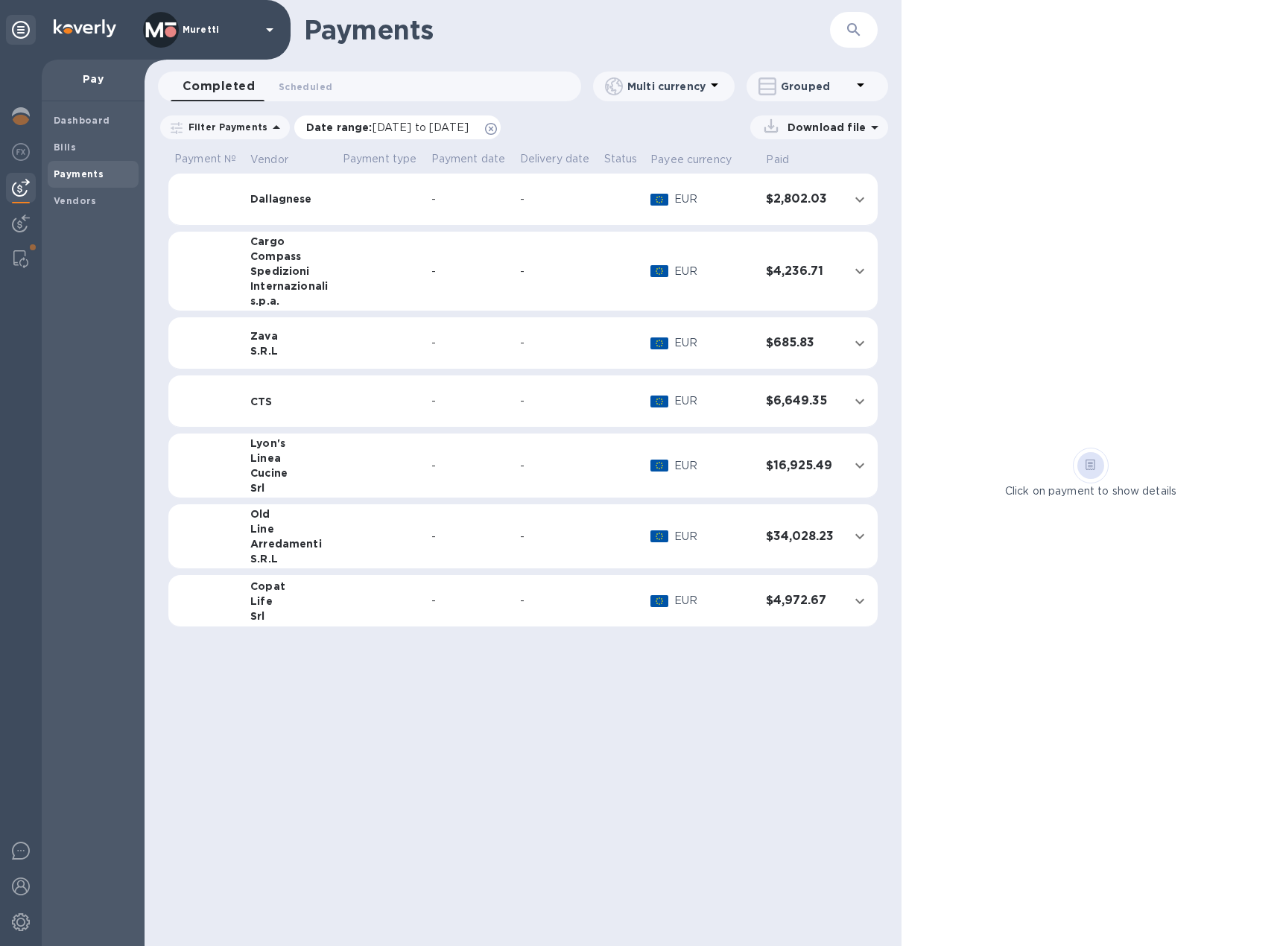
click at [497, 131] on icon at bounding box center [491, 129] width 12 height 12
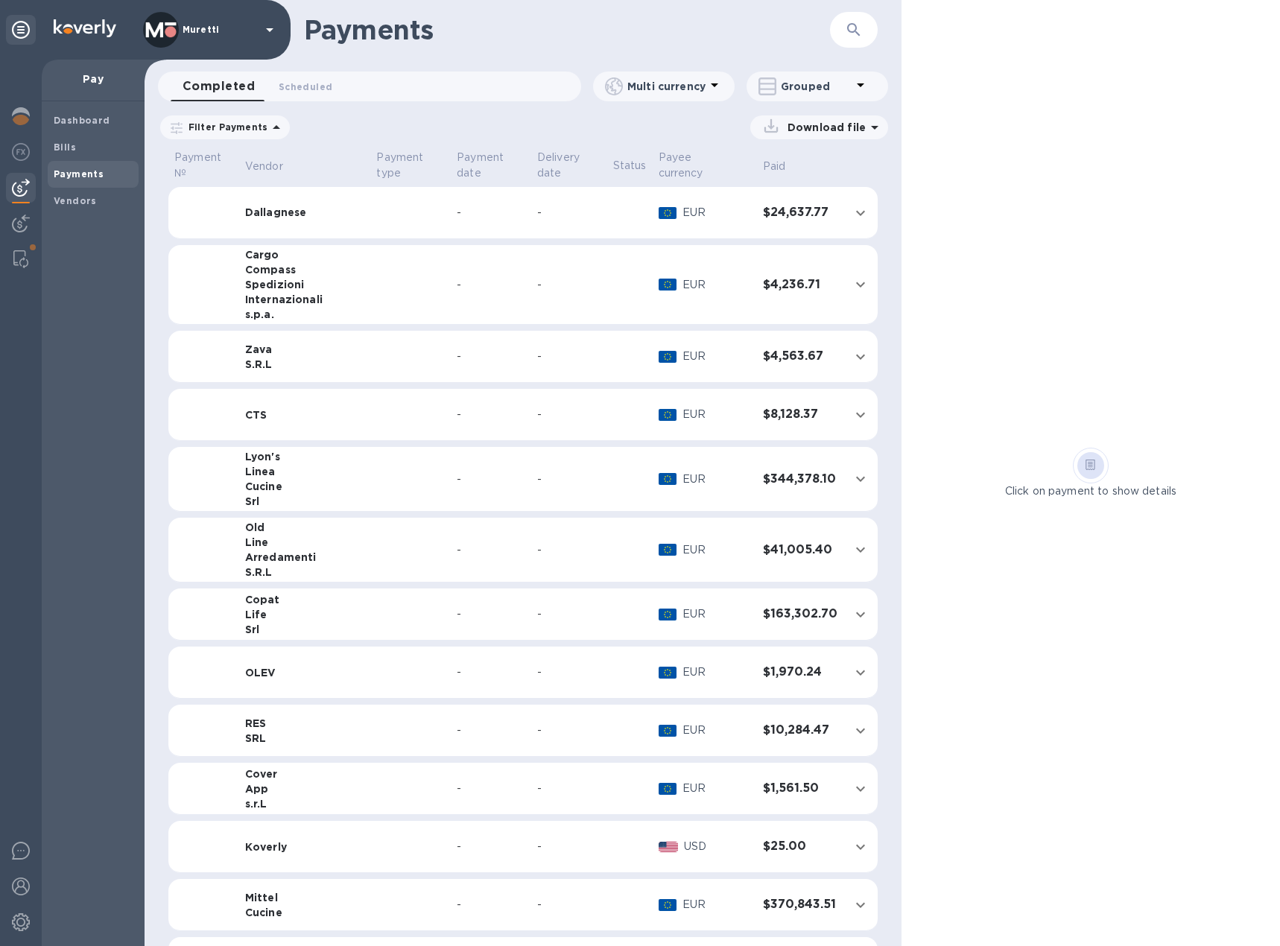
click at [304, 207] on td "Dallagnese" at bounding box center [305, 213] width 132 height 52
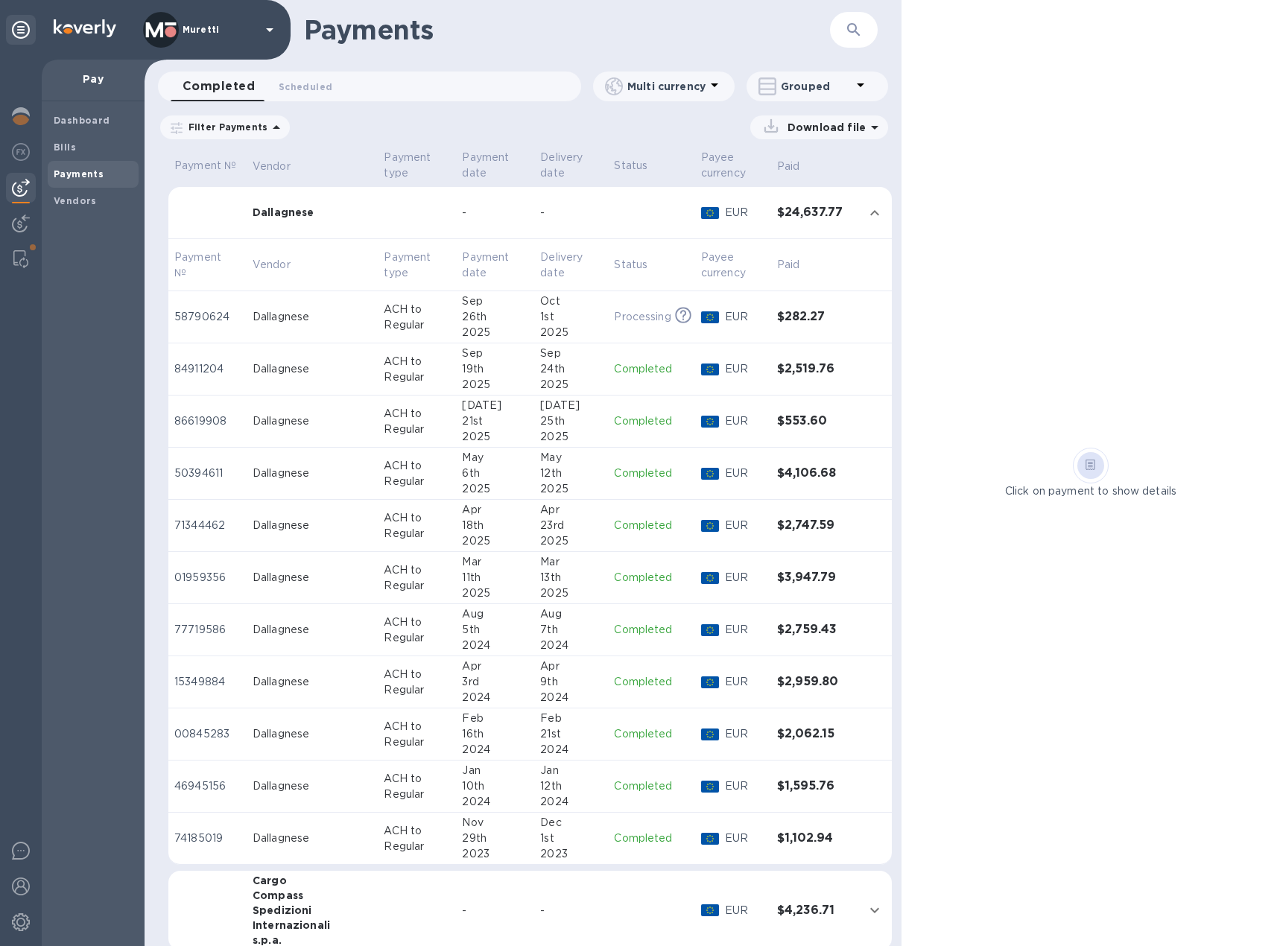
click at [306, 321] on div "Dallagnese" at bounding box center [313, 317] width 120 height 16
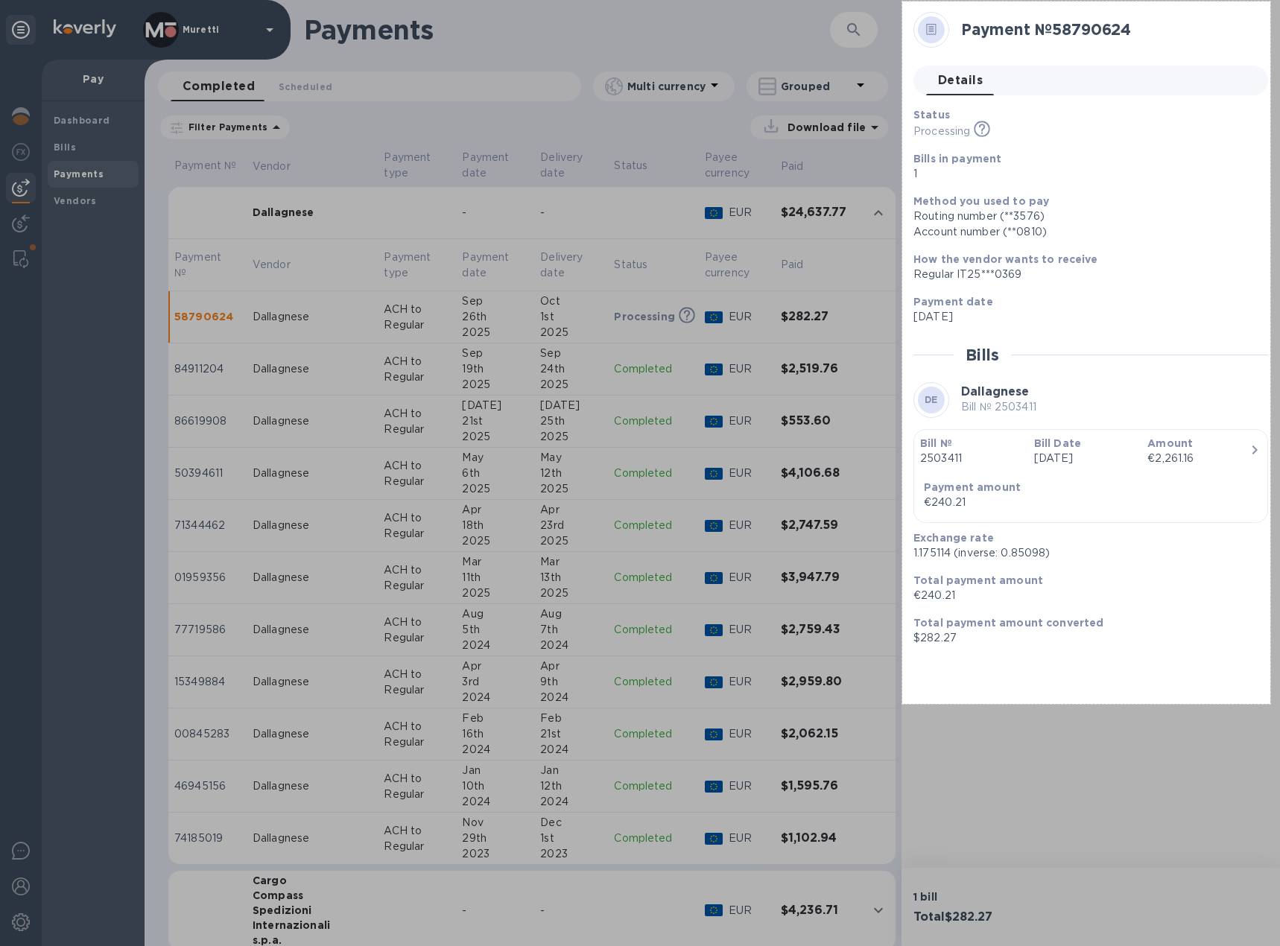
drag, startPoint x: 902, startPoint y: 1, endPoint x: 1270, endPoint y: 704, distance: 793.1
click at [1270, 704] on div "494 X 943" at bounding box center [640, 473] width 1280 height 946
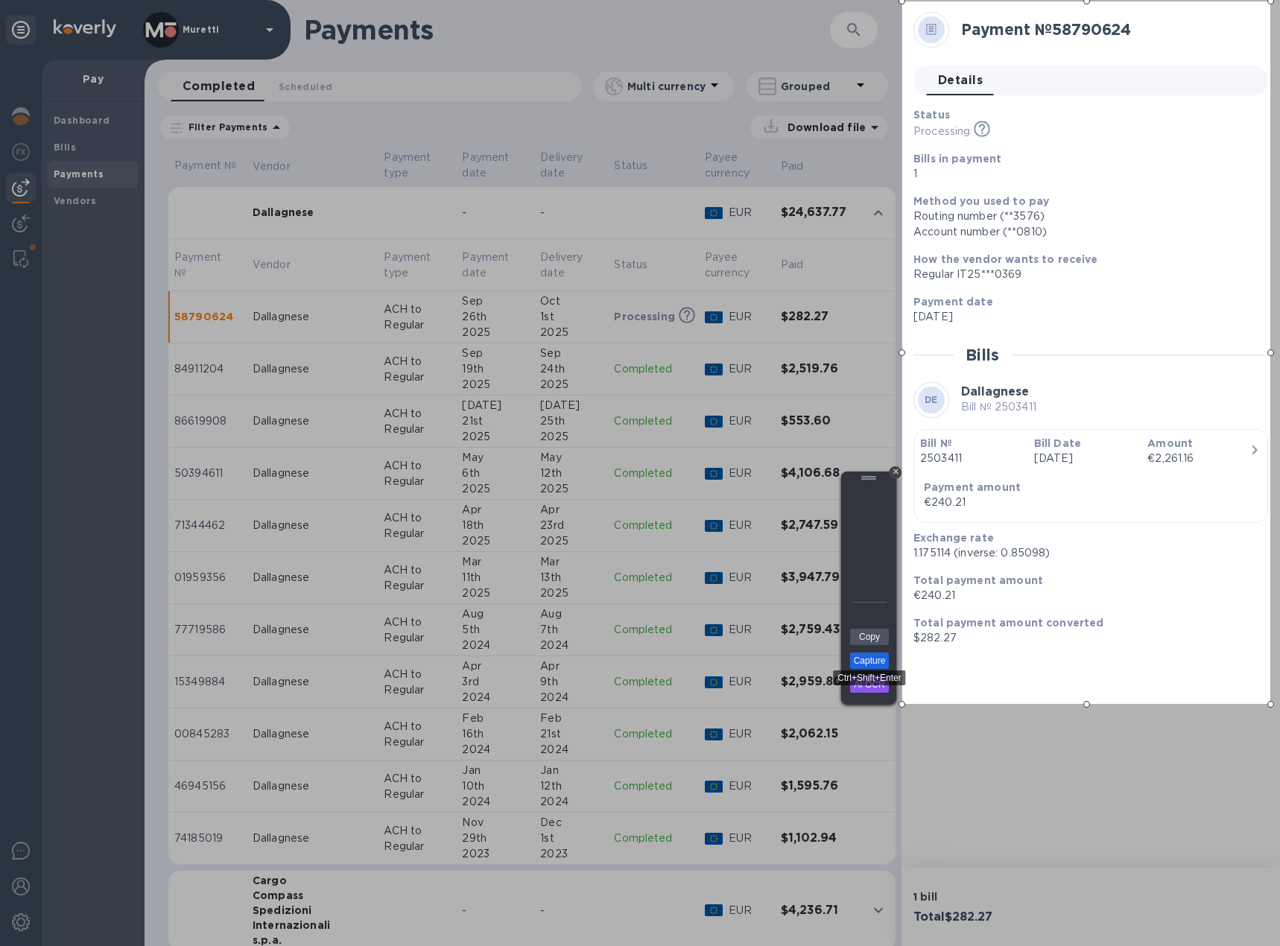
click at [878, 662] on link "Capture" at bounding box center [869, 661] width 39 height 16
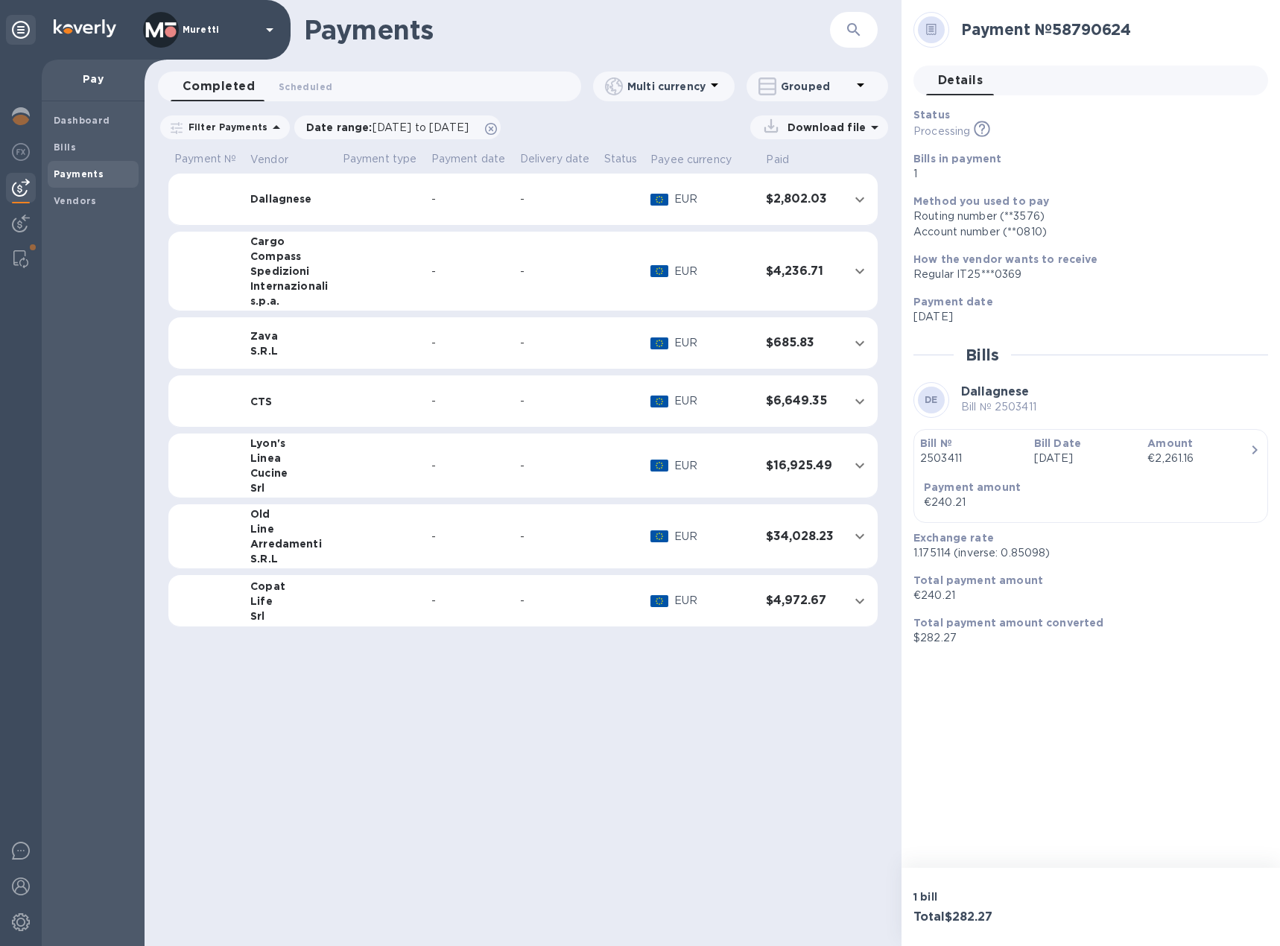
click at [337, 198] on td at bounding box center [381, 200] width 89 height 52
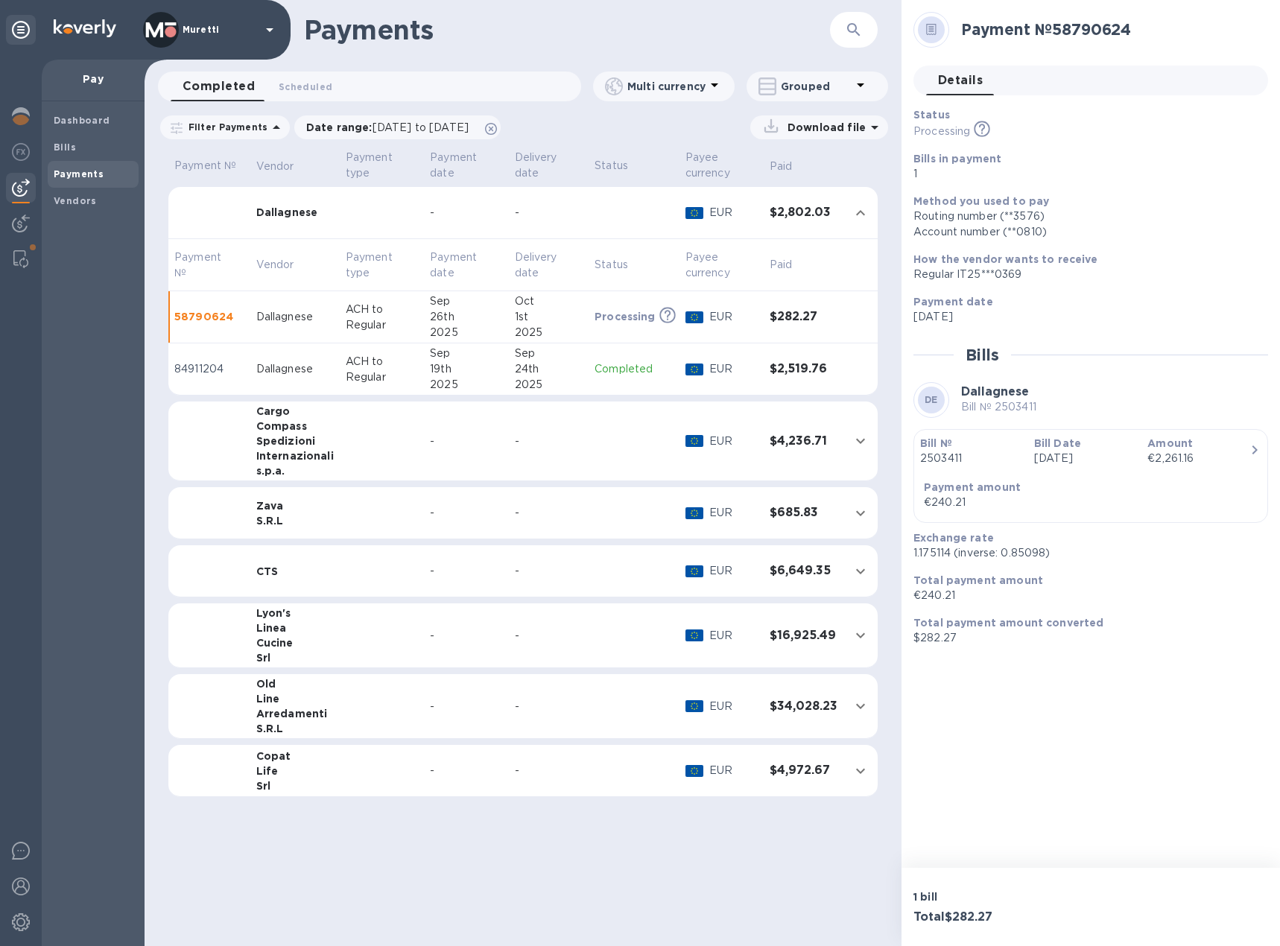
click at [320, 314] on div "Dallagnese" at bounding box center [294, 317] width 77 height 16
click at [410, 444] on td at bounding box center [382, 442] width 84 height 80
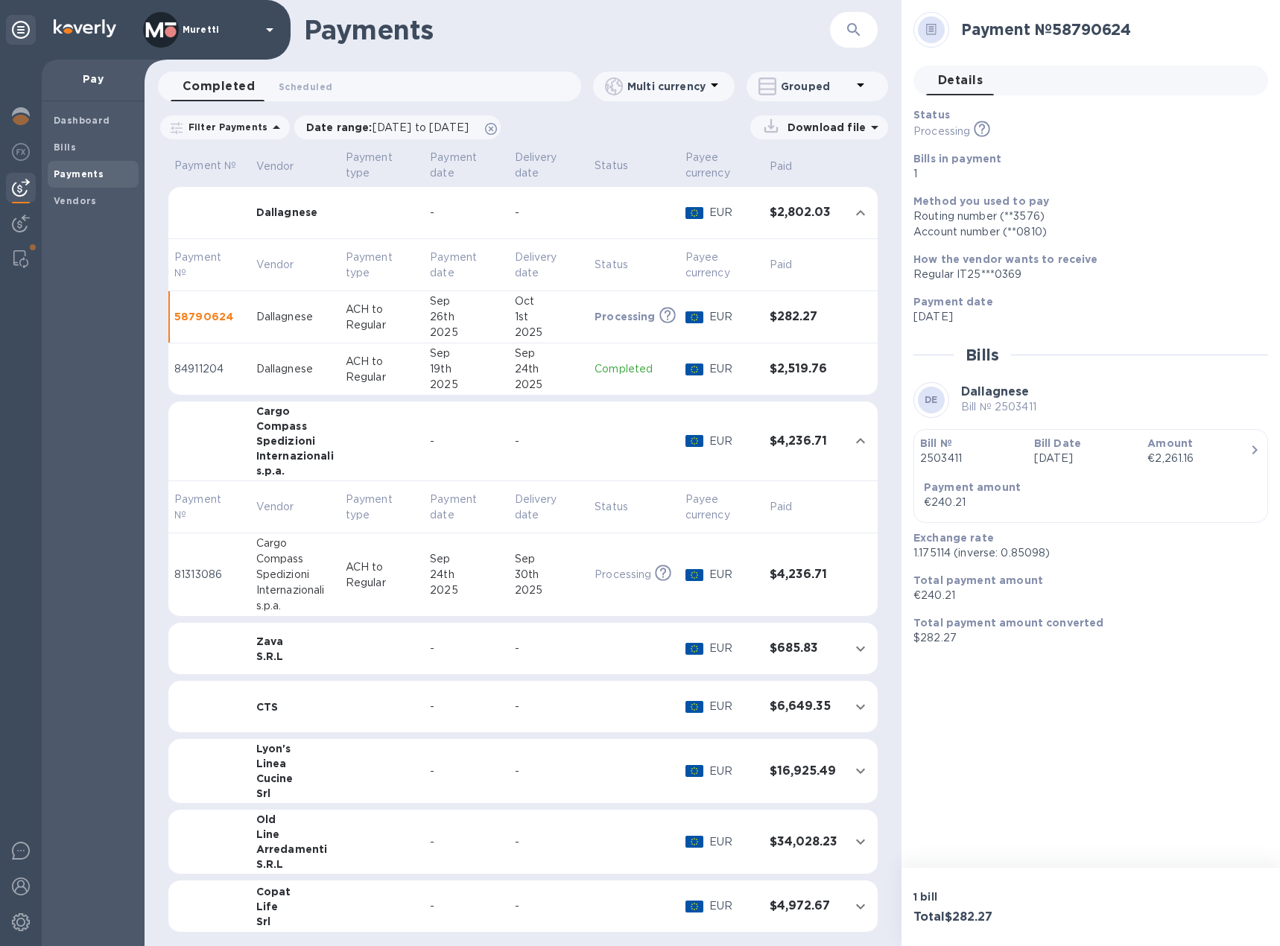
click at [484, 576] on div "24th" at bounding box center [466, 575] width 72 height 16
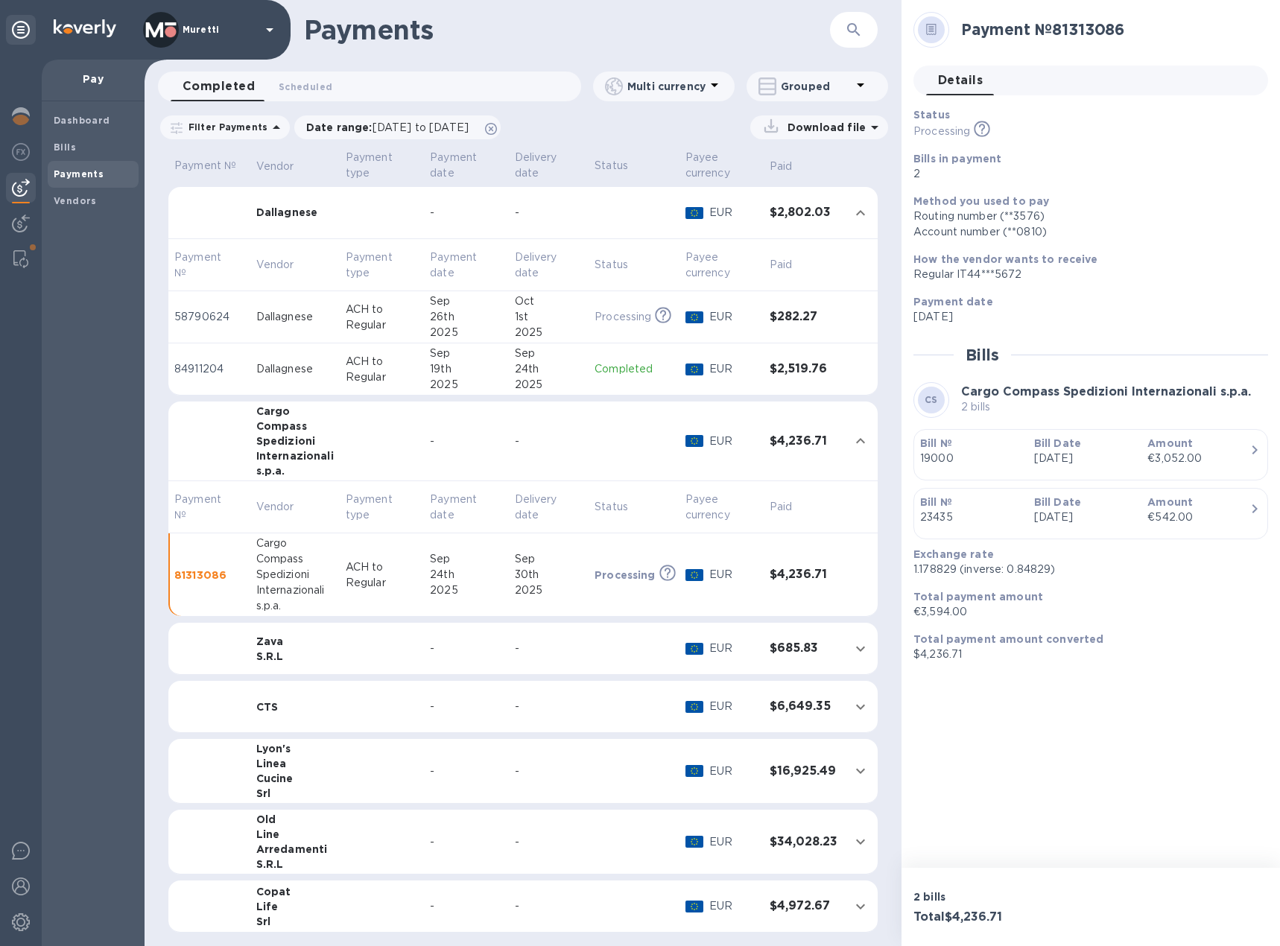
click at [343, 454] on td at bounding box center [382, 442] width 84 height 80
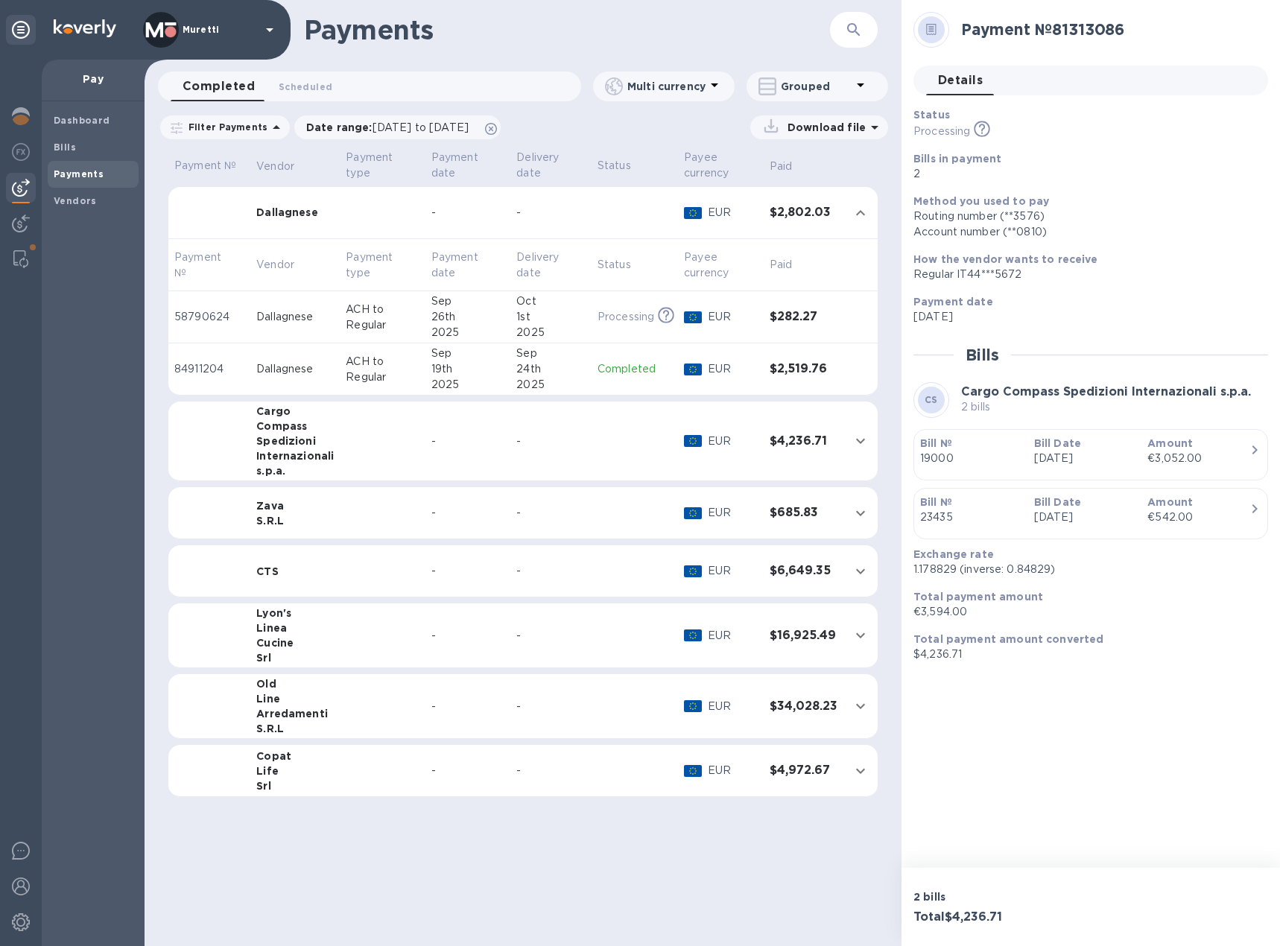
click at [401, 215] on td at bounding box center [382, 213] width 85 height 52
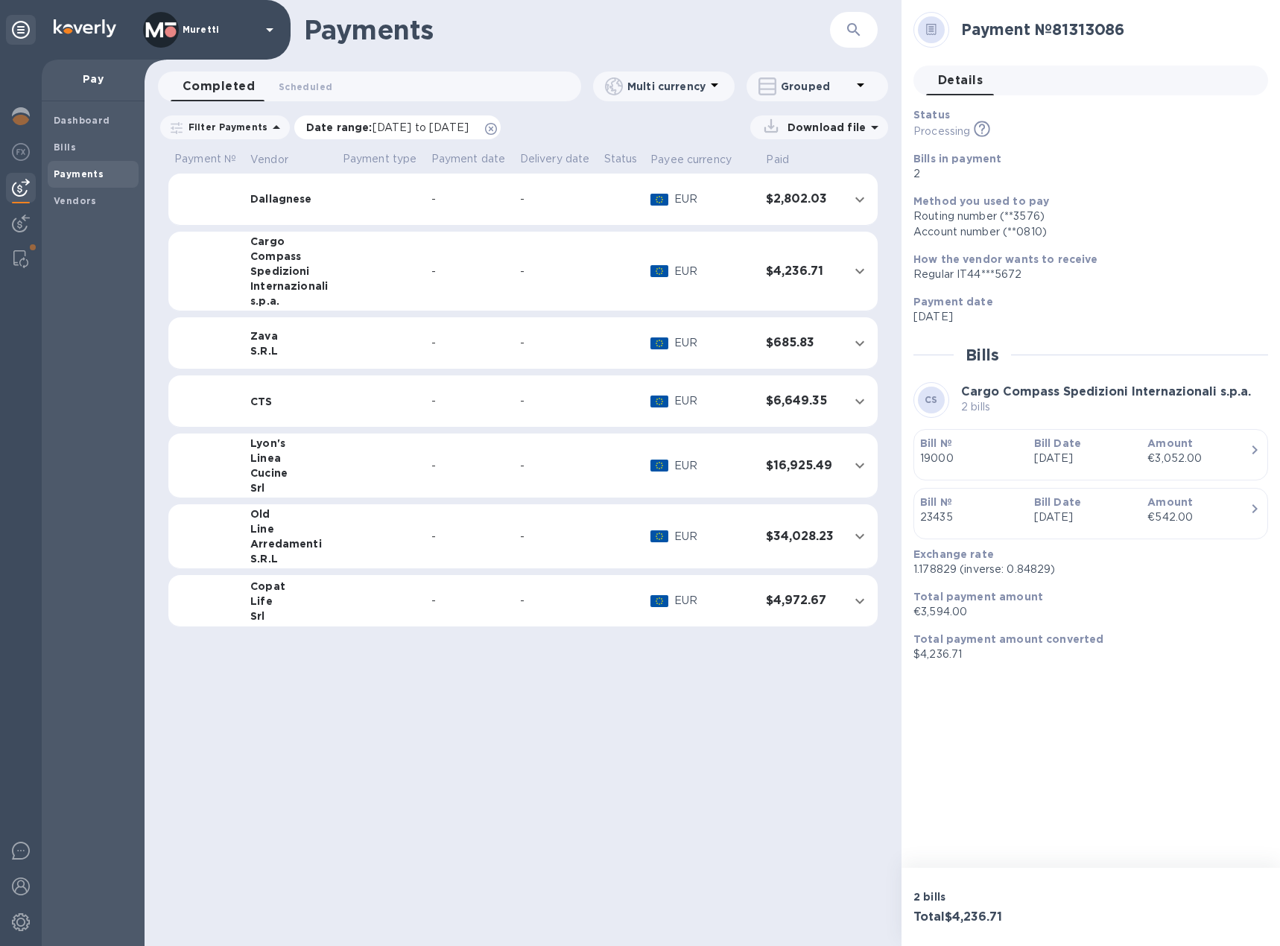
click at [497, 129] on icon at bounding box center [491, 129] width 12 height 12
